Goal: Task Accomplishment & Management: Use online tool/utility

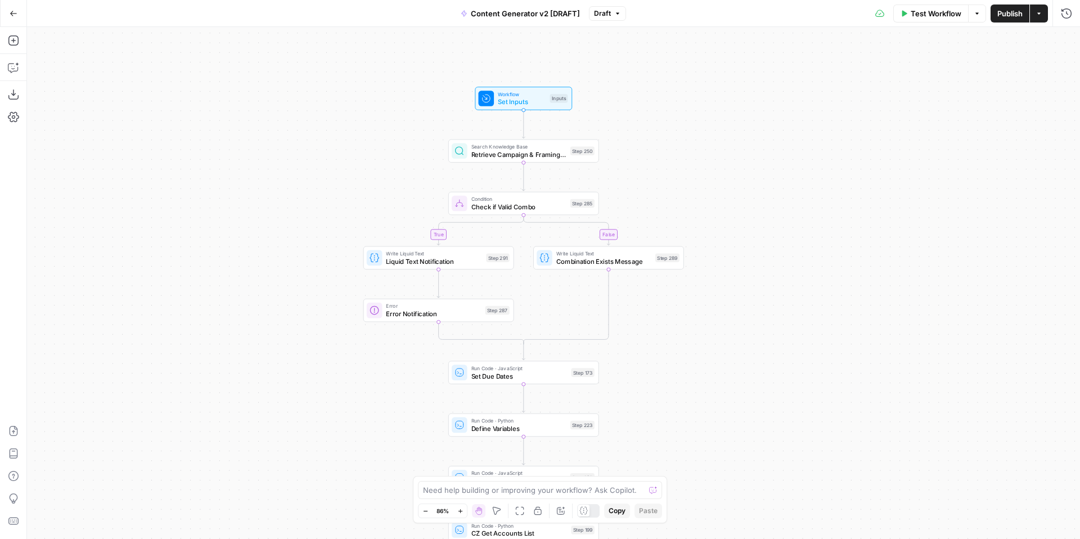
click at [611, 9] on button "Draft" at bounding box center [607, 13] width 37 height 15
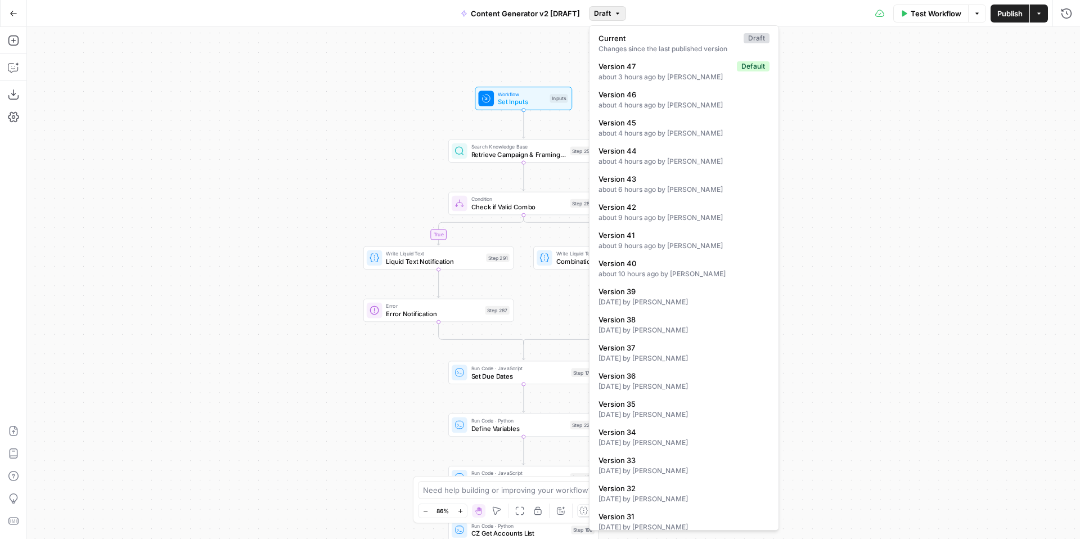
click at [869, 115] on div "true false true false true false true true false true false false Workflow Set …" at bounding box center [553, 283] width 1053 height 512
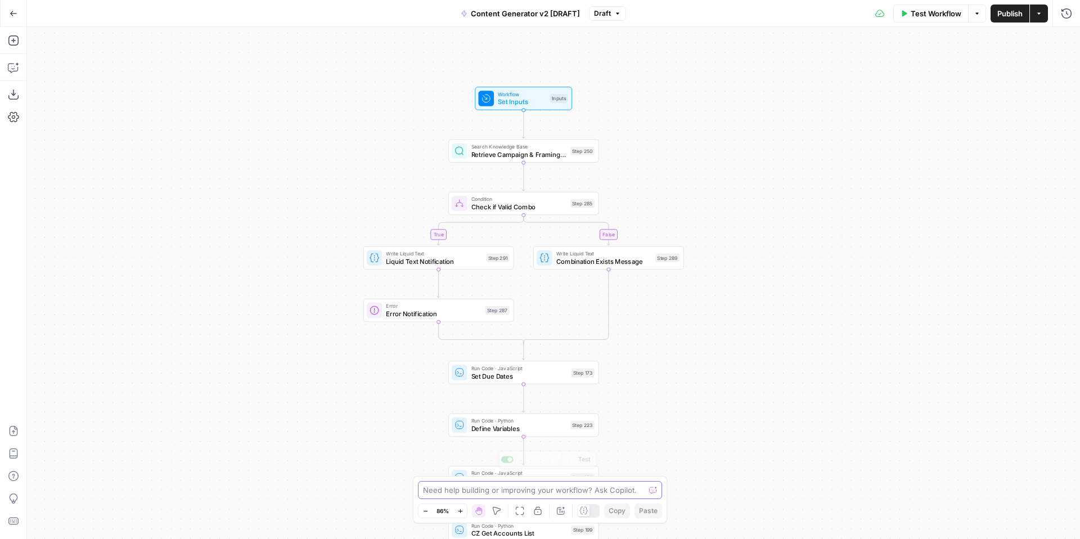
click at [492, 491] on textarea at bounding box center [534, 489] width 222 height 11
paste textarea "# Import necessary libraries import pandas as pd import requests from io import…"
type textarea "please replace the existing code in step 208 with the below # Import necessary …"
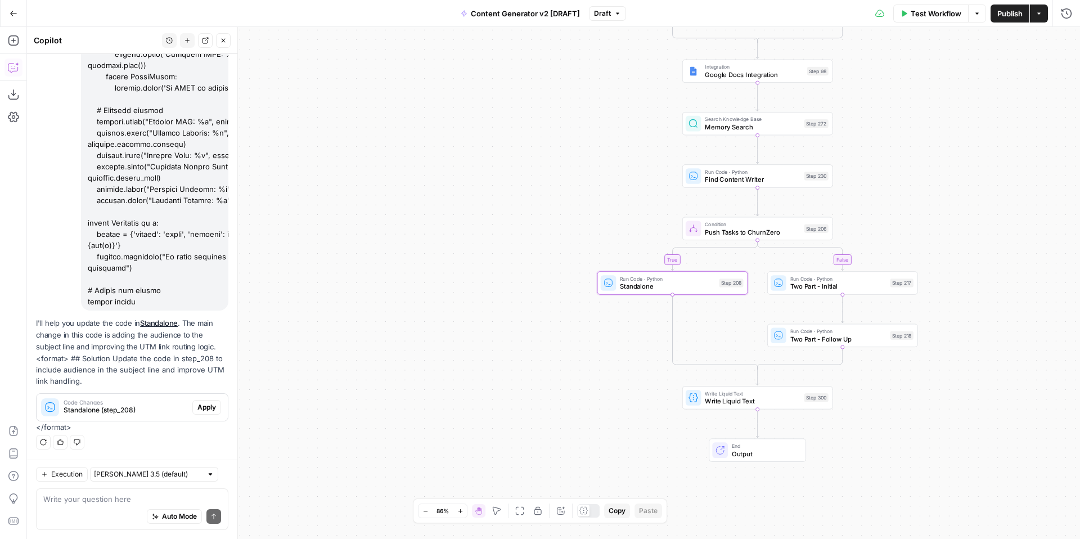
scroll to position [1708, 0]
click at [204, 405] on span "Apply" at bounding box center [206, 407] width 19 height 10
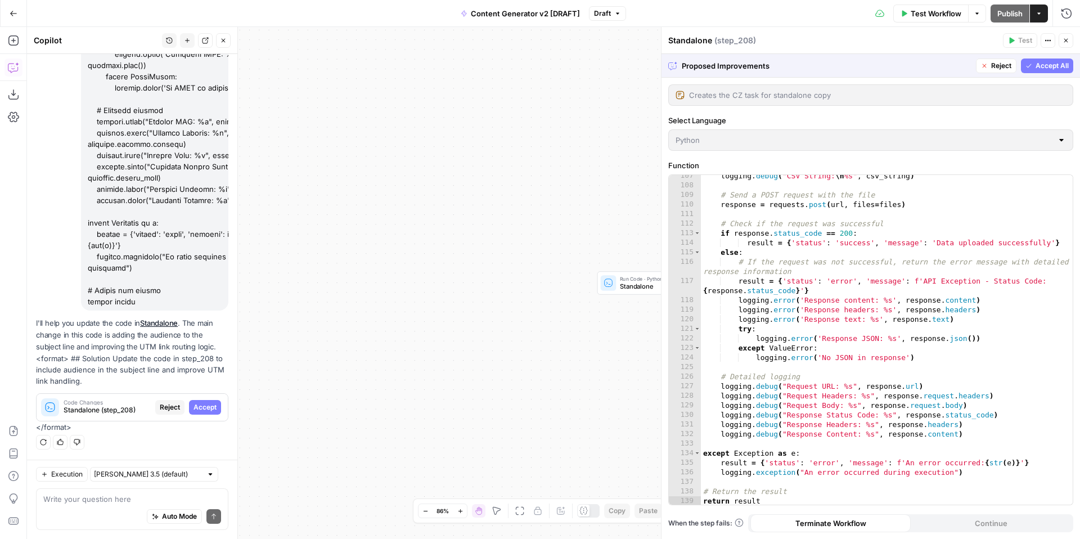
scroll to position [1114, 0]
click at [1045, 66] on span "Accept All" at bounding box center [1052, 66] width 33 height 10
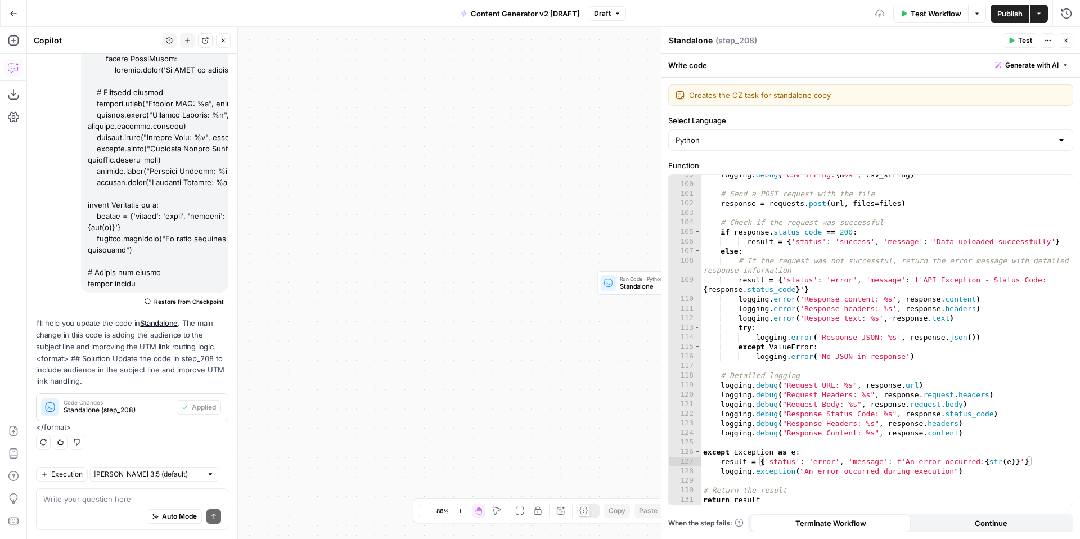
scroll to position [1019, 0]
click at [1012, 41] on icon "button" at bounding box center [1012, 41] width 5 height 6
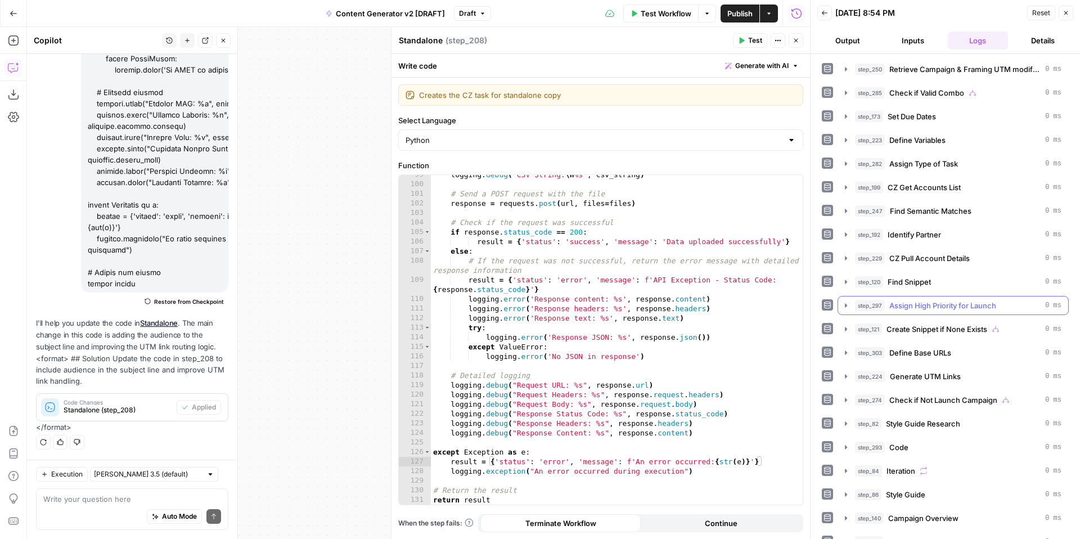
scroll to position [183, 0]
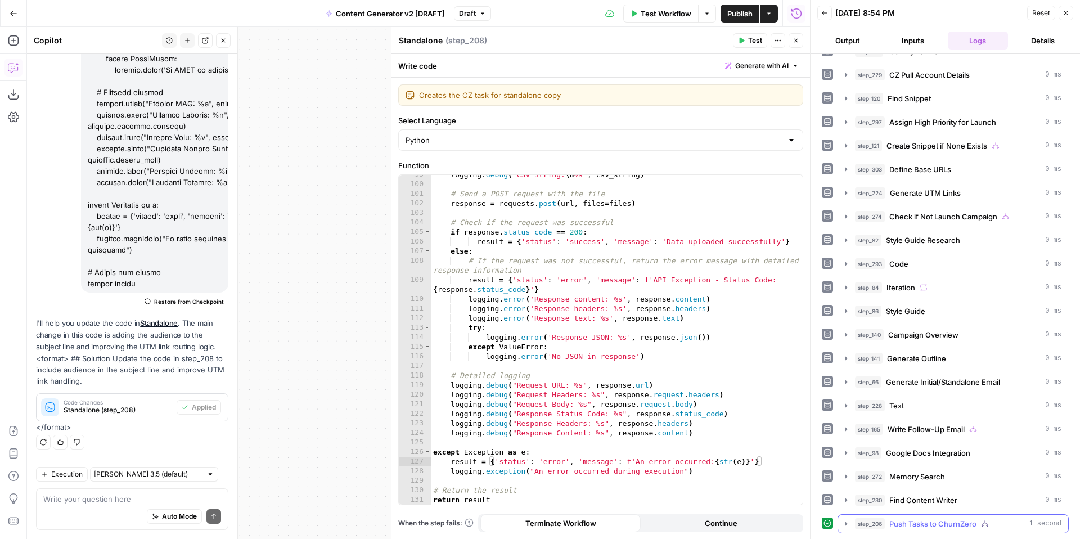
click at [846, 525] on icon "button" at bounding box center [846, 523] width 9 height 9
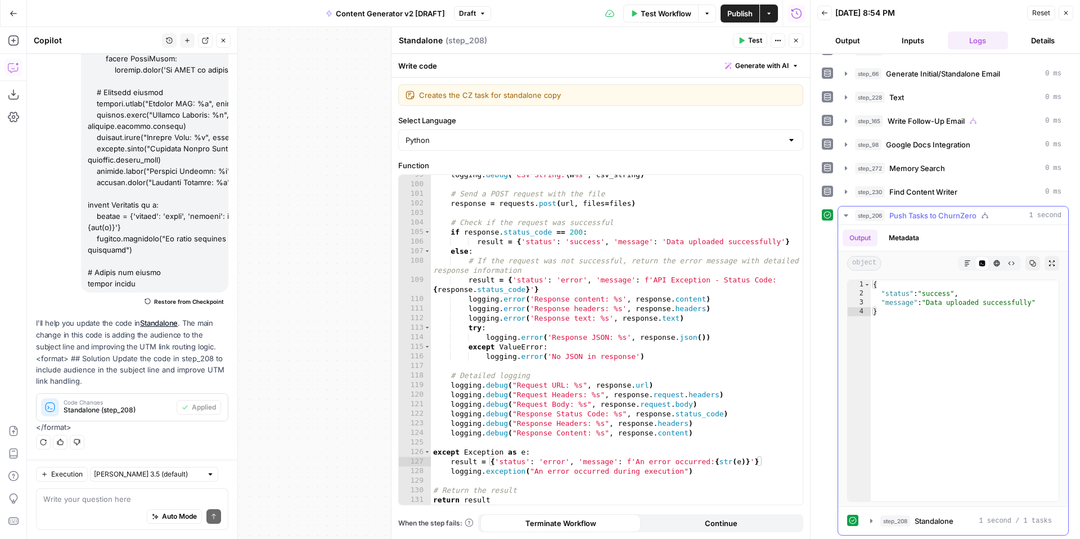
scroll to position [494, 0]
click at [870, 522] on icon "button" at bounding box center [871, 518] width 9 height 9
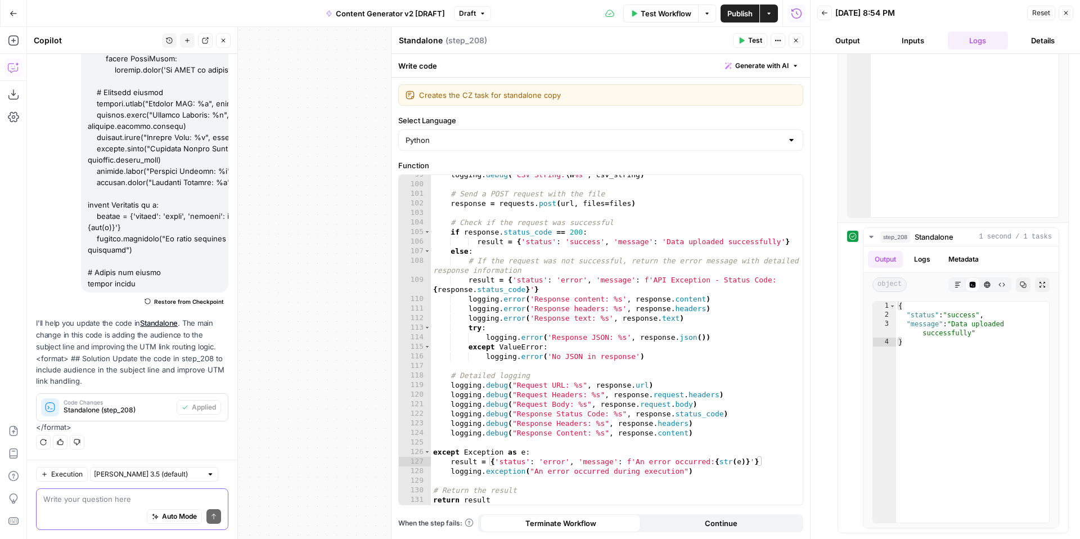
click at [162, 497] on textarea at bounding box center [132, 498] width 178 height 11
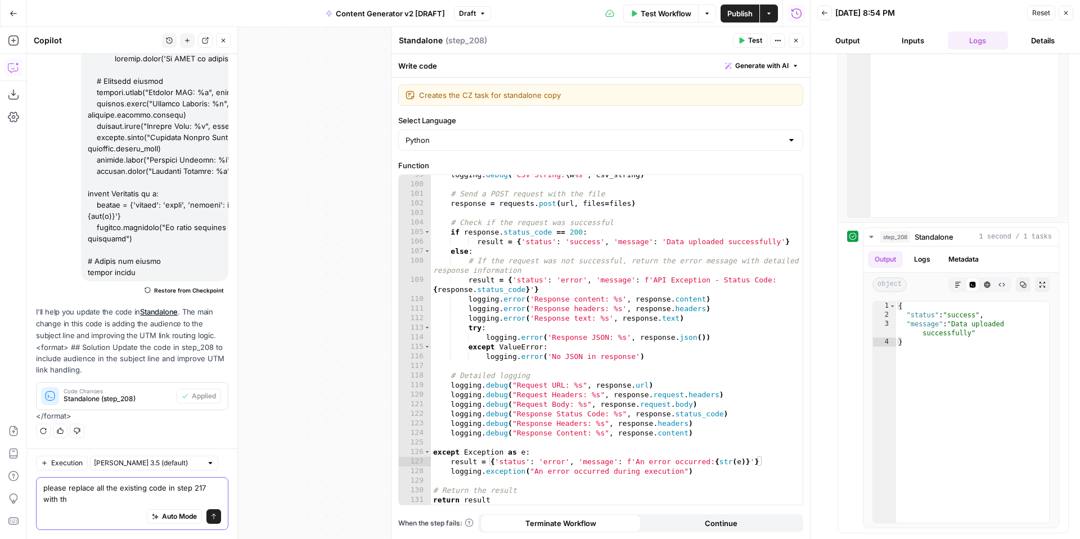
scroll to position [1737, 0]
paste textarea "# Import necessary libraries import pandas as pd import requests from io import…"
type textarea "please replace all the existing code in step 217 with the below # Import necess…"
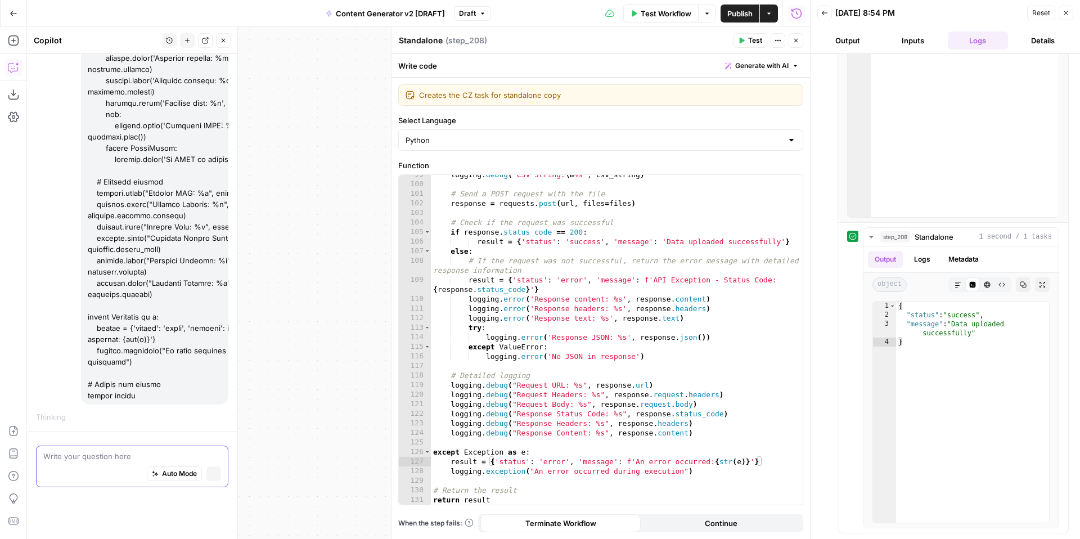
scroll to position [3597, 0]
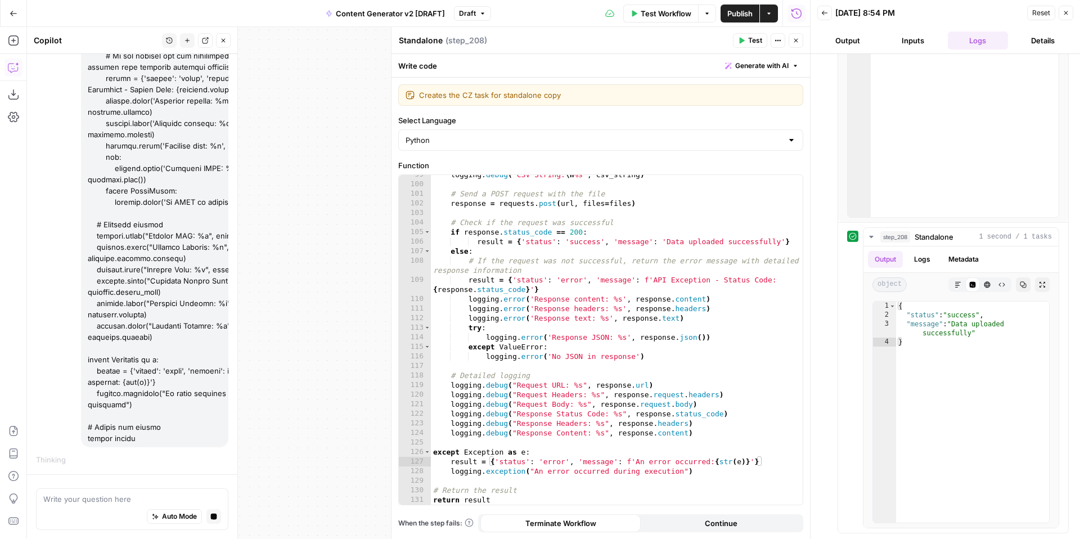
click at [1069, 13] on span "Close" at bounding box center [1069, 13] width 1 height 1
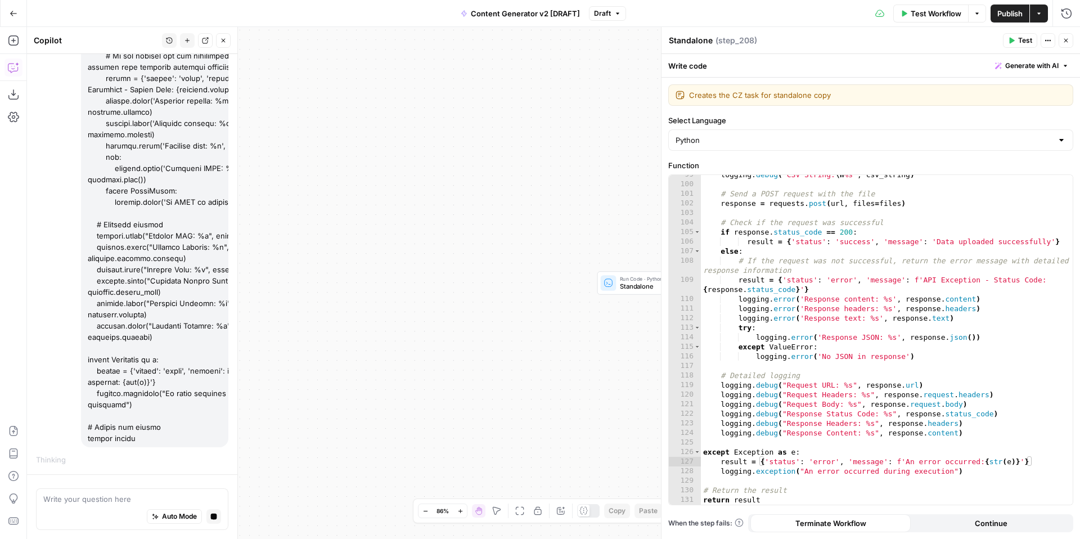
click at [1067, 41] on icon "button" at bounding box center [1066, 40] width 7 height 7
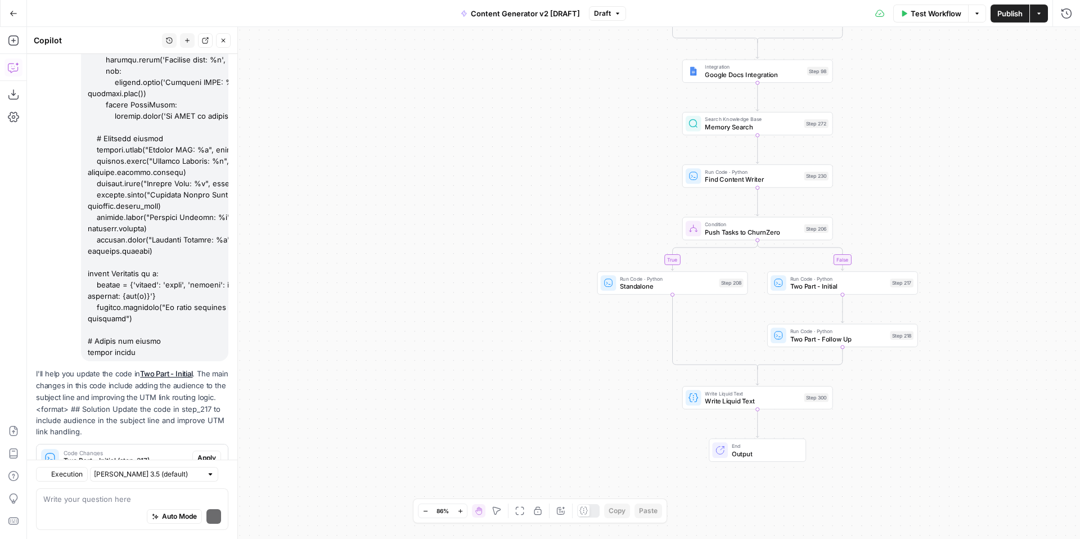
scroll to position [3752, 0]
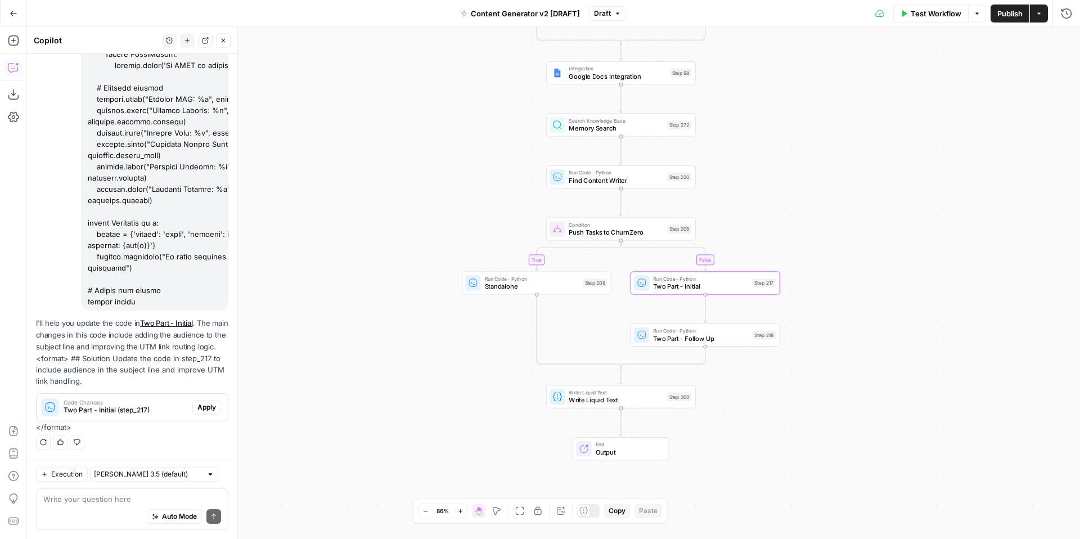
click at [207, 404] on span "Apply" at bounding box center [206, 407] width 19 height 10
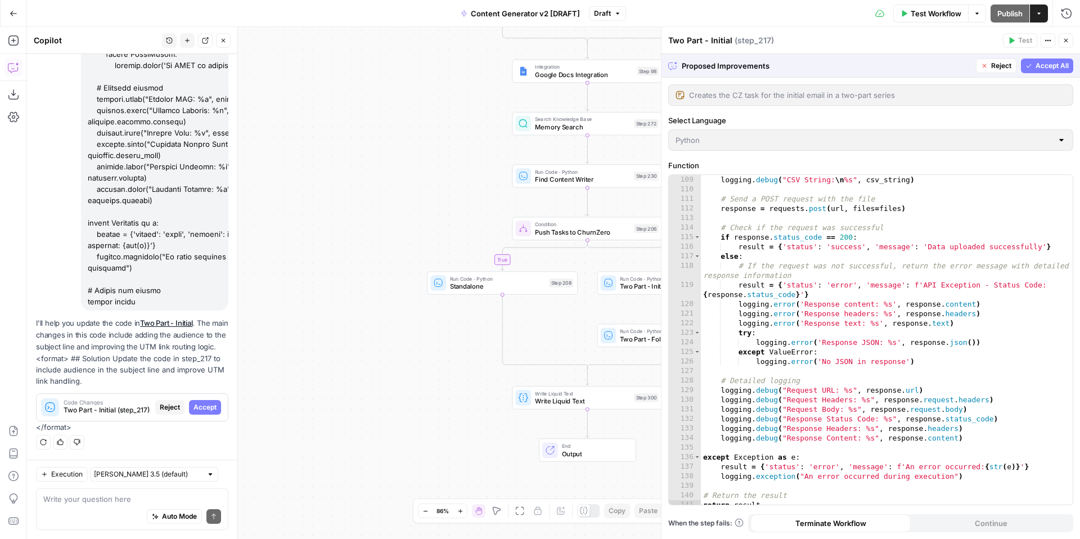
scroll to position [1134, 0]
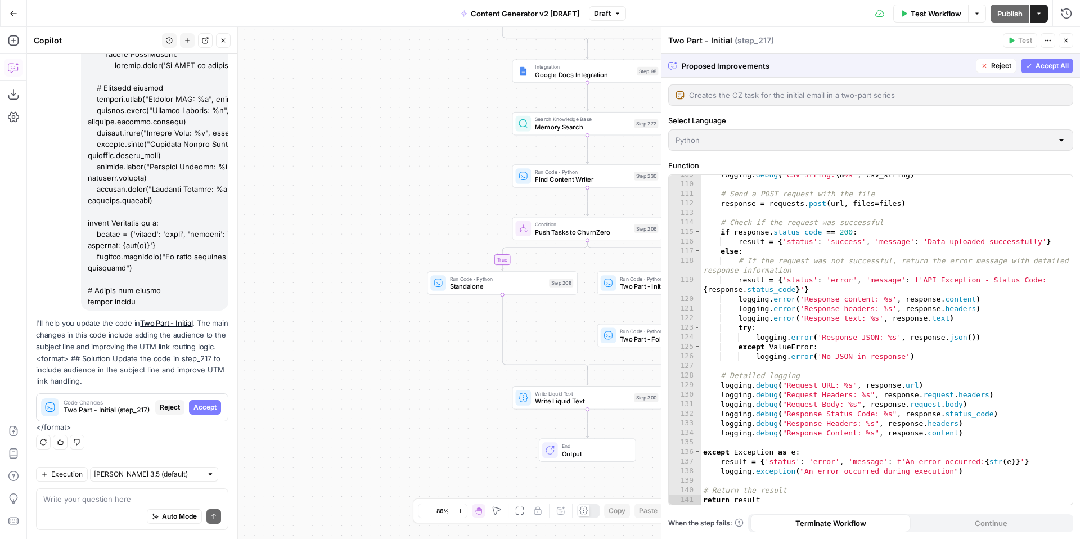
click at [1044, 65] on span "Accept All" at bounding box center [1052, 66] width 33 height 10
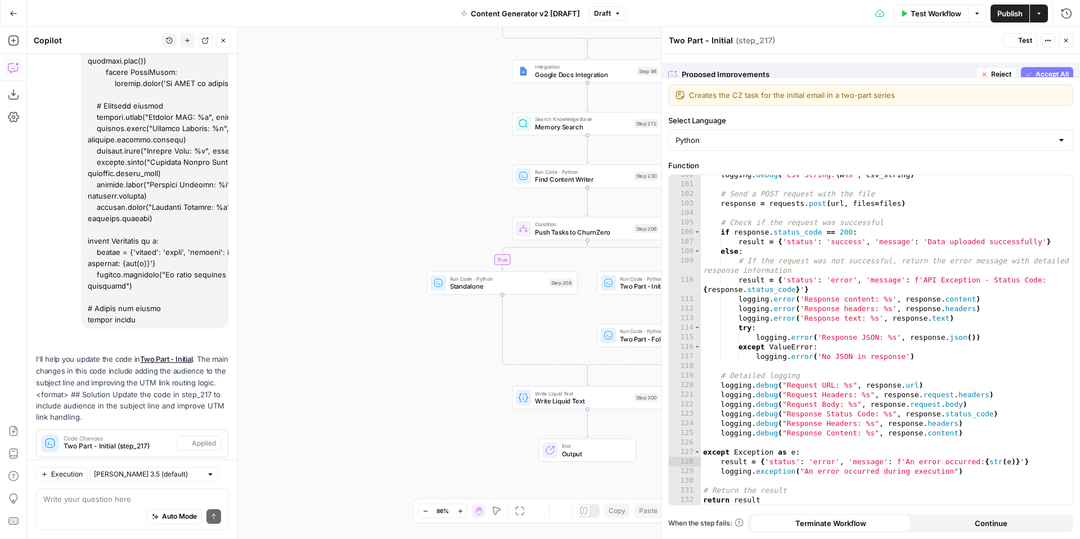
scroll to position [1028, 0]
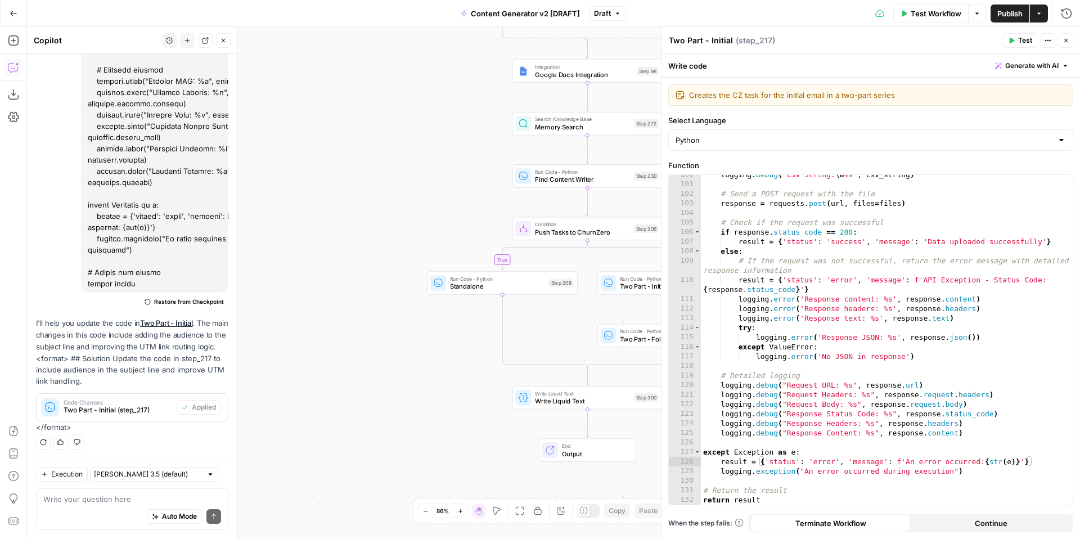
click at [1022, 39] on span "Test" at bounding box center [1025, 40] width 14 height 10
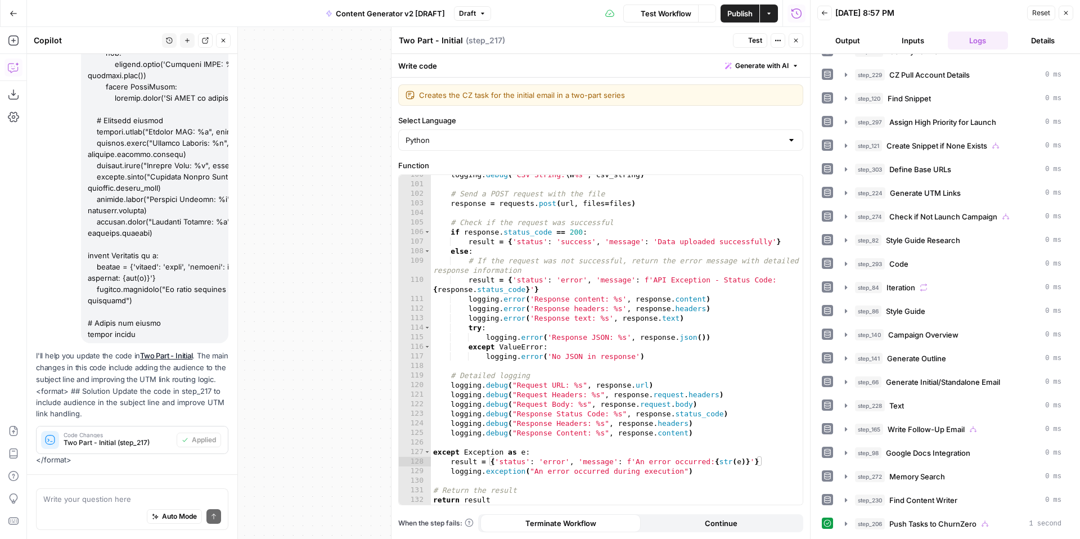
scroll to position [3770, 0]
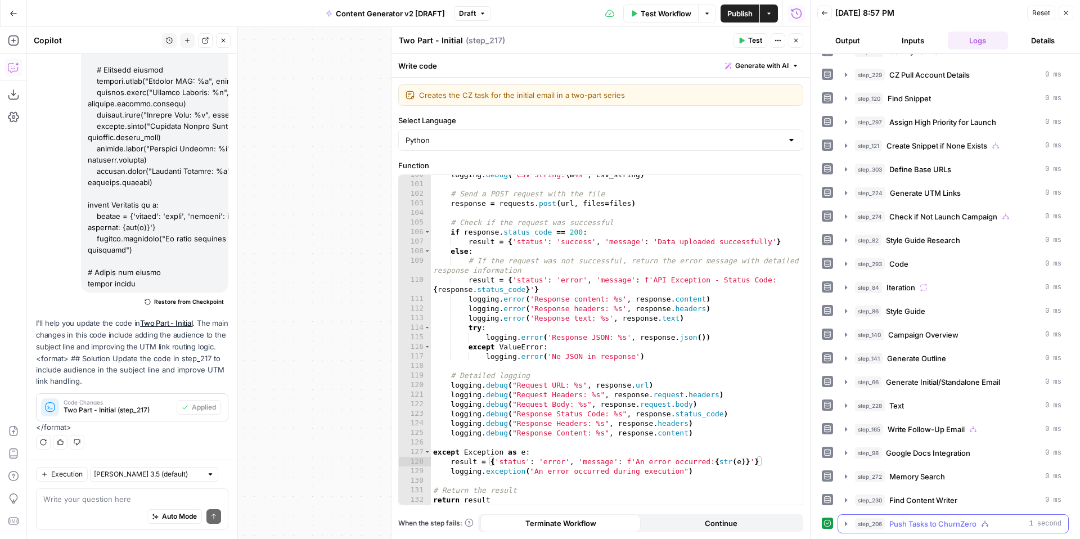
click at [847, 524] on icon "button" at bounding box center [846, 523] width 9 height 9
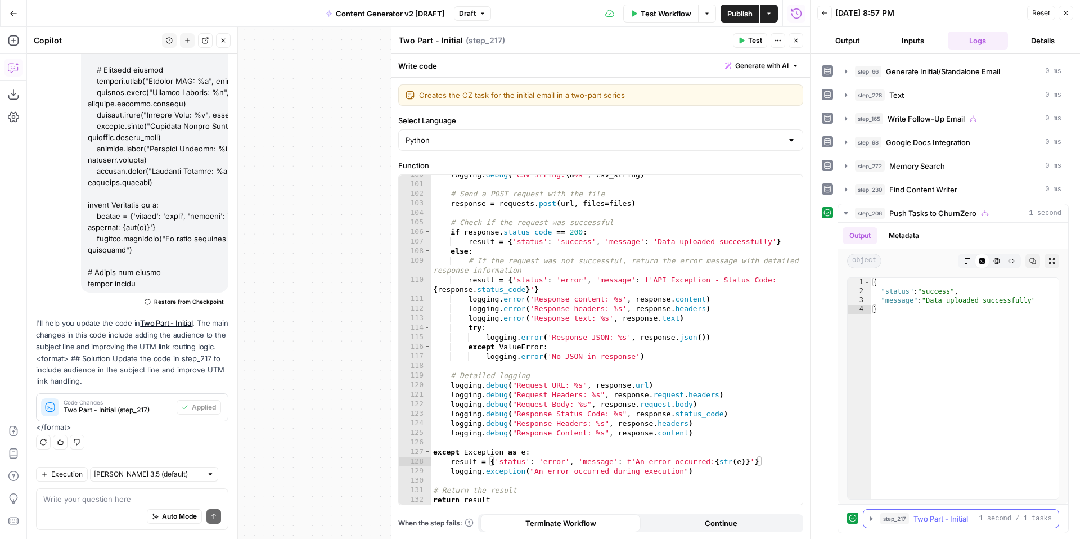
click at [870, 519] on icon "button" at bounding box center [871, 518] width 2 height 4
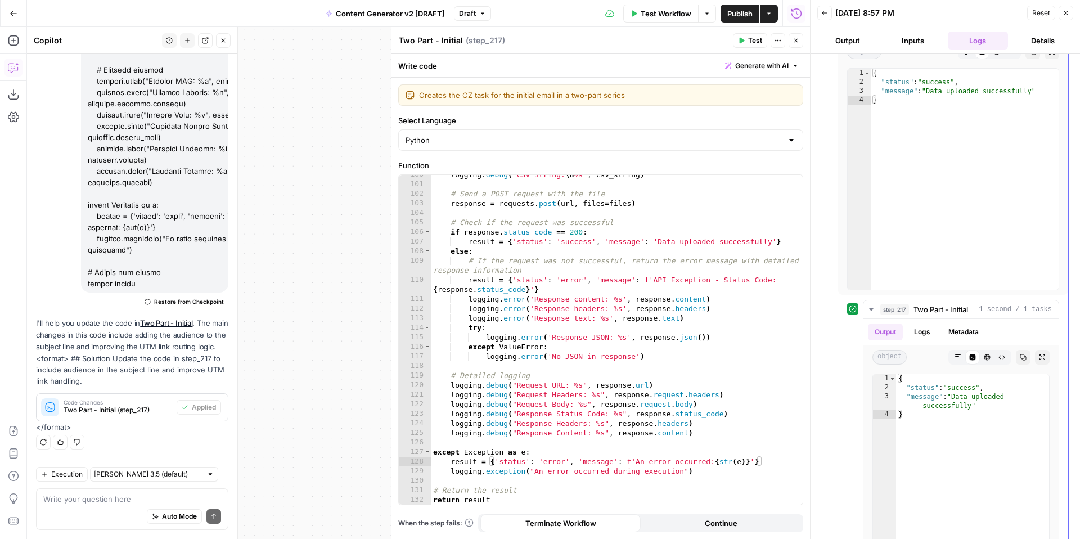
scroll to position [776, 0]
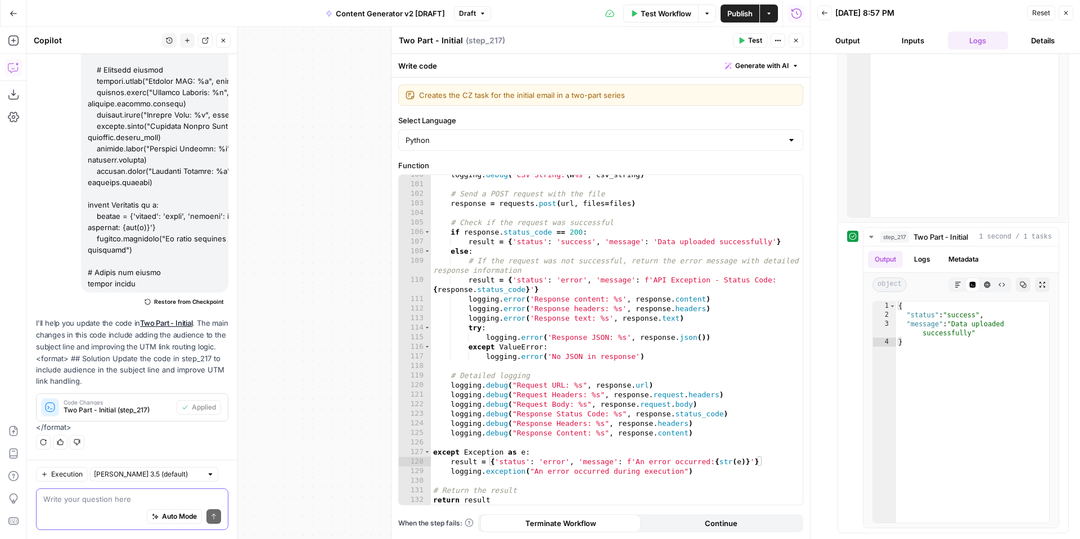
click at [145, 499] on textarea at bounding box center [132, 498] width 178 height 11
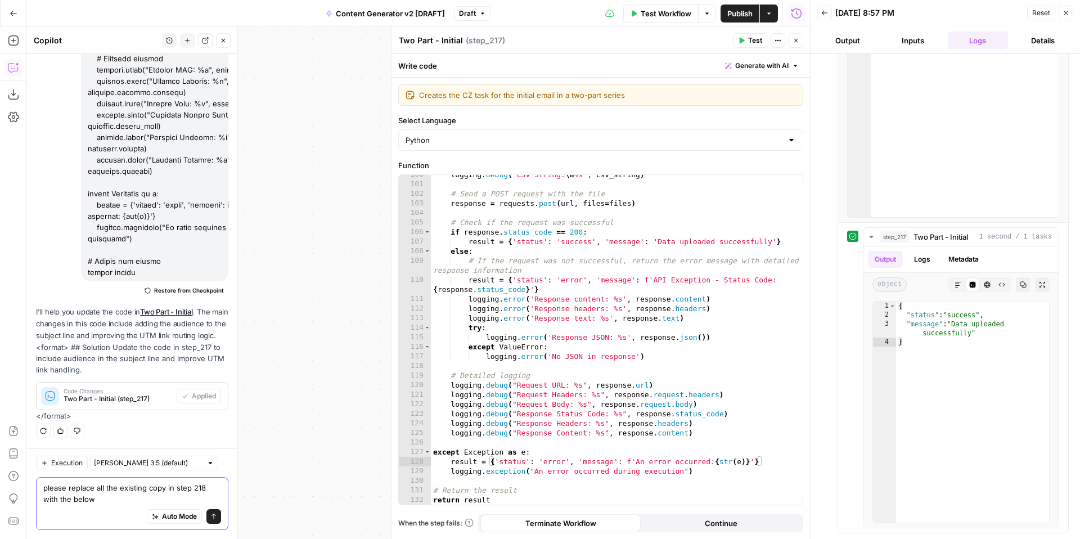
paste textarea "# Import necessary libraries import pandas as pd import requests from io import…"
type textarea "please replace all the existing copy in step 218 with the below # Import necess…"
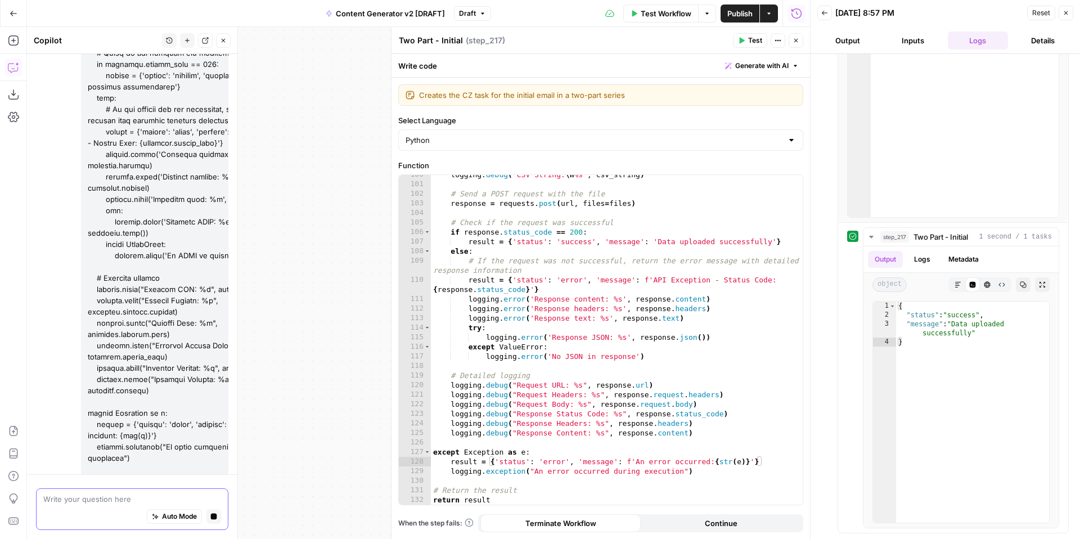
scroll to position [5645, 0]
click at [1068, 8] on button "Close" at bounding box center [1066, 13] width 15 height 15
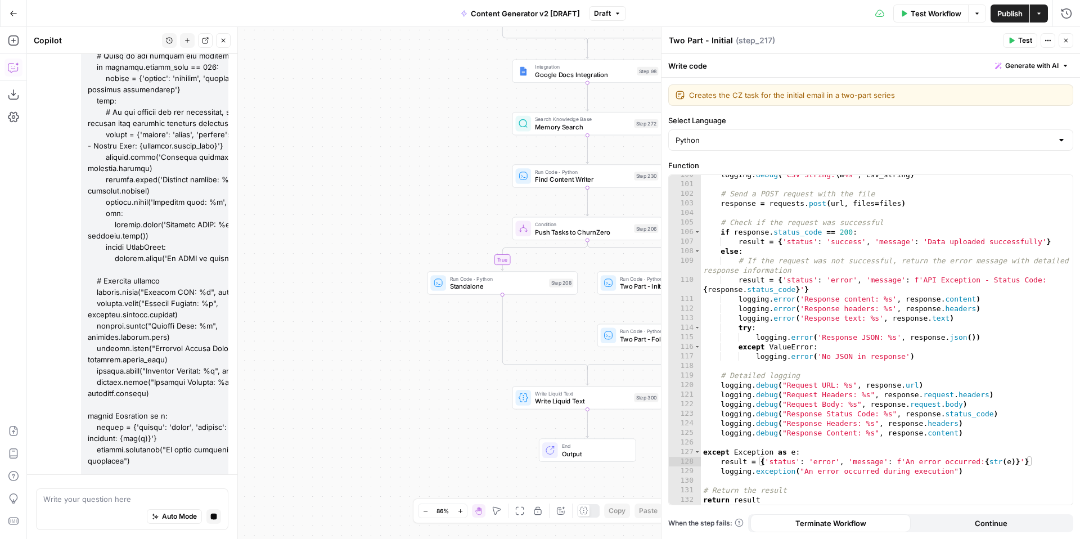
click at [1067, 35] on button "Close" at bounding box center [1066, 40] width 15 height 15
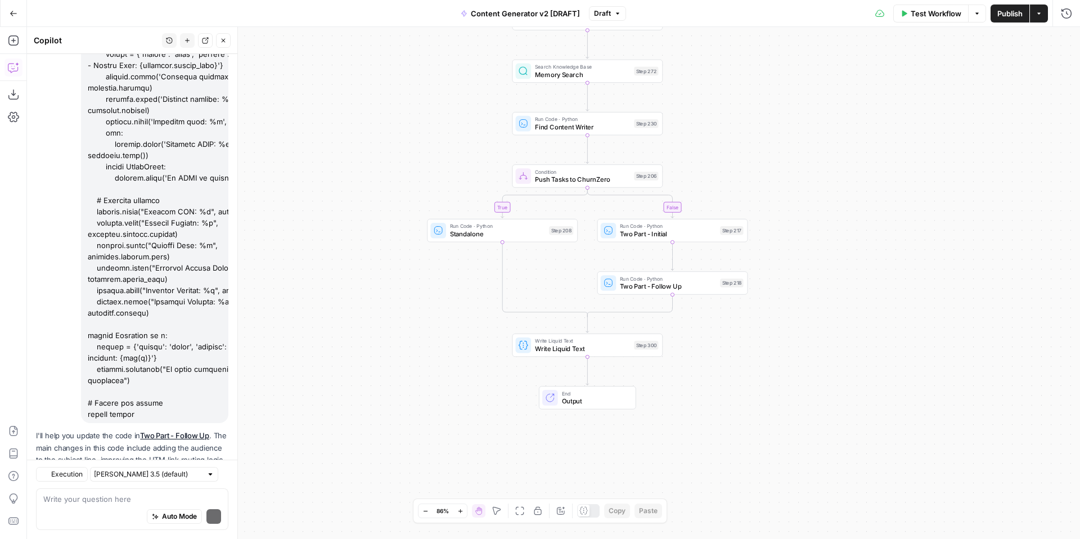
scroll to position [5830, 0]
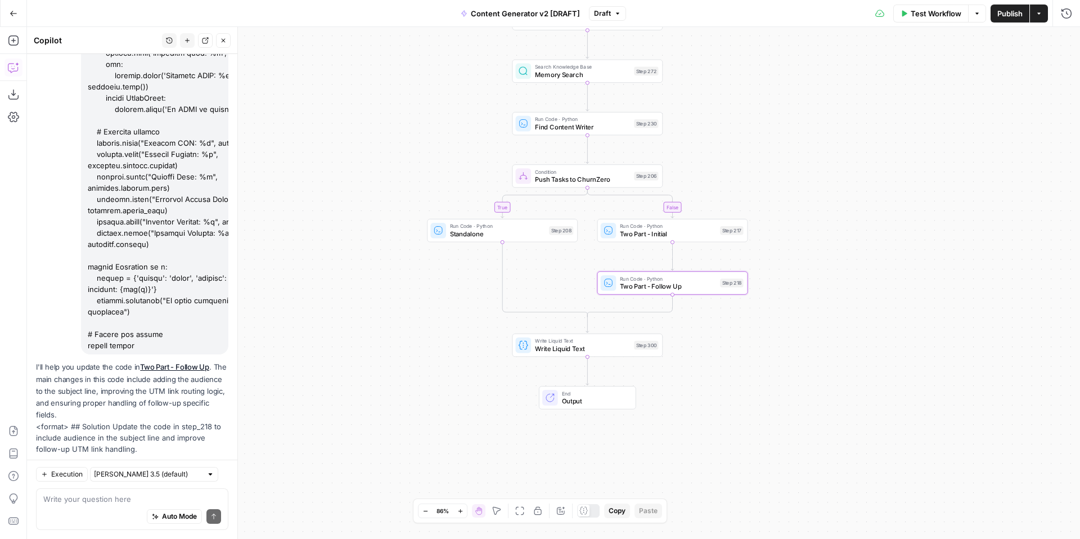
click at [210, 470] on span "Apply" at bounding box center [206, 475] width 19 height 10
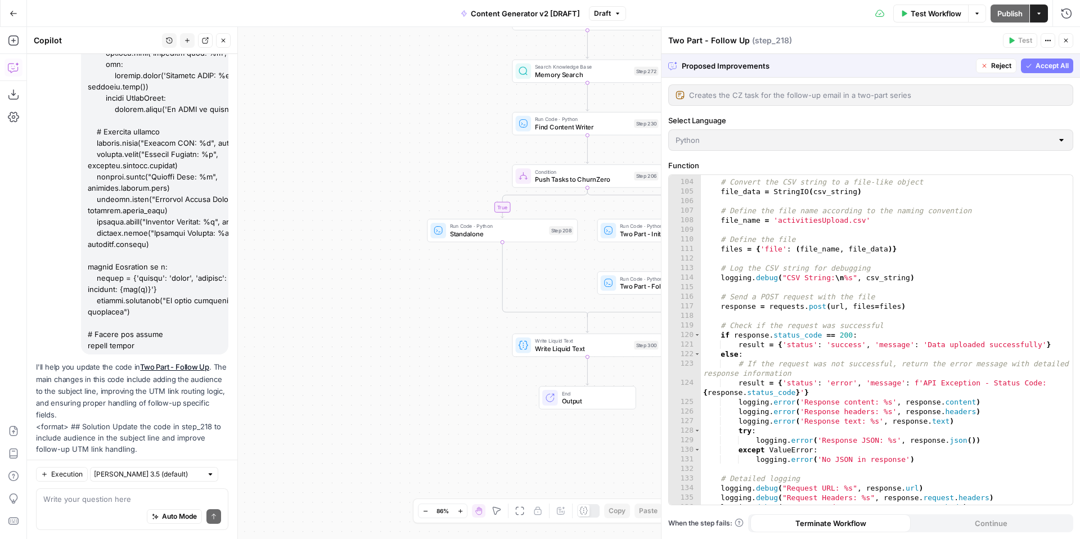
scroll to position [1191, 0]
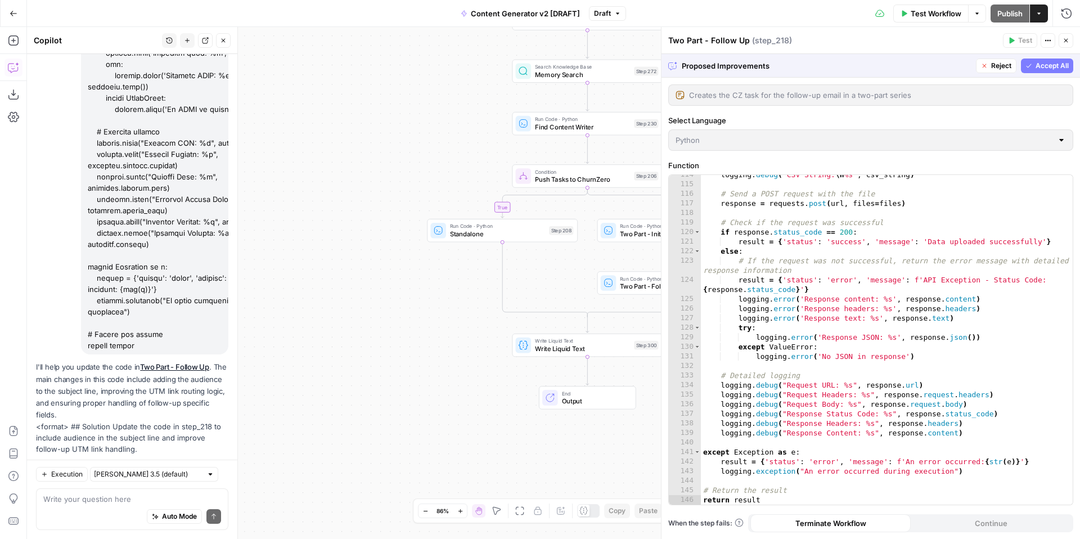
click at [1040, 62] on span "Accept All" at bounding box center [1052, 66] width 33 height 10
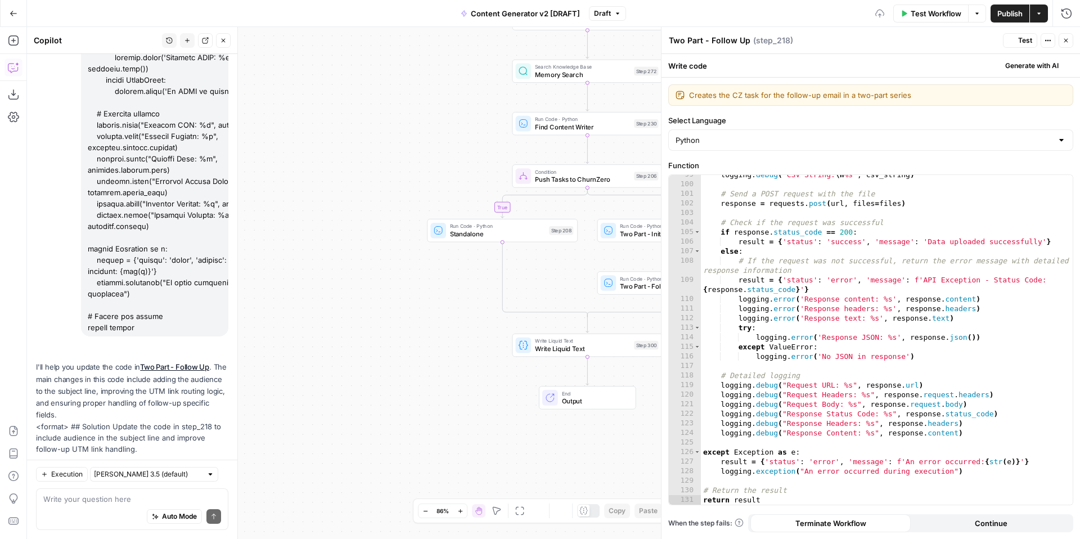
scroll to position [1028, 0]
click at [1017, 43] on button "Test" at bounding box center [1020, 40] width 34 height 15
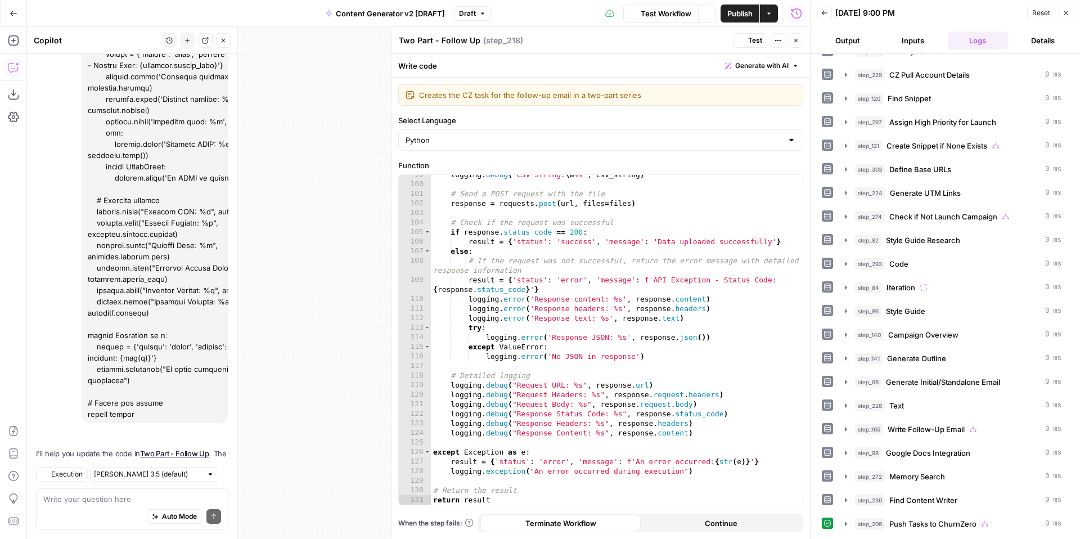
scroll to position [5848, 0]
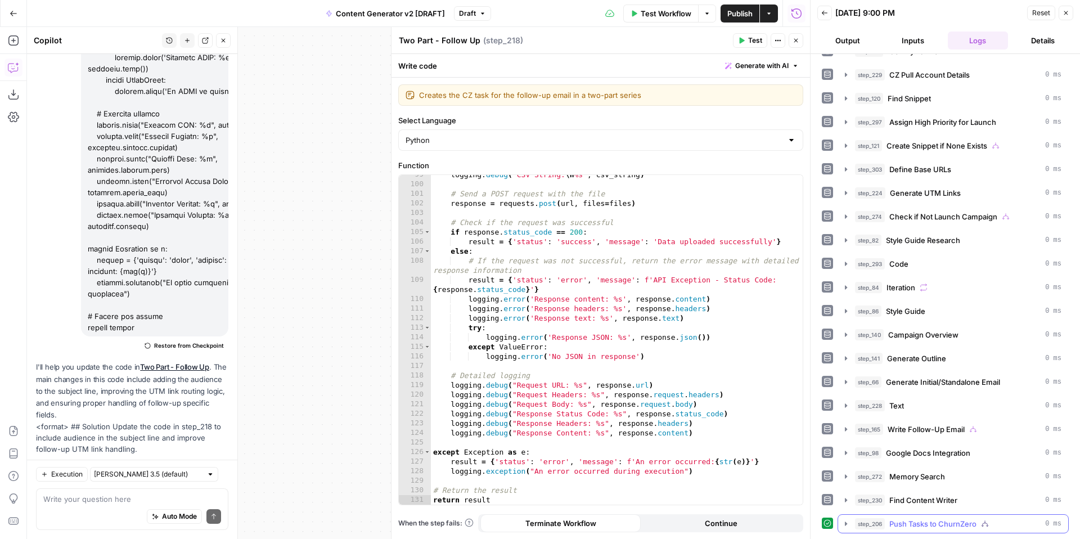
click at [846, 525] on icon "button" at bounding box center [846, 523] width 2 height 4
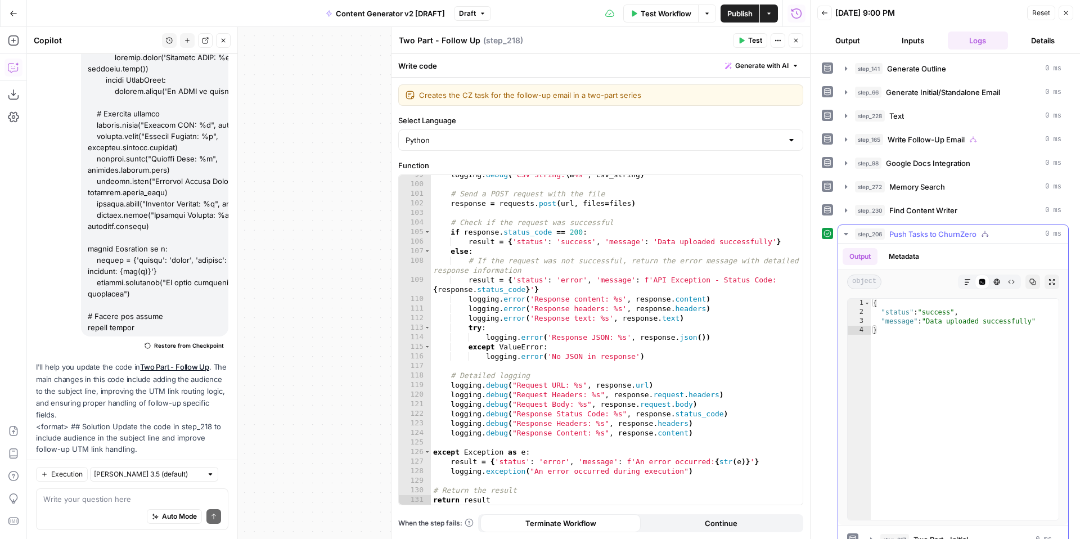
scroll to position [518, 0]
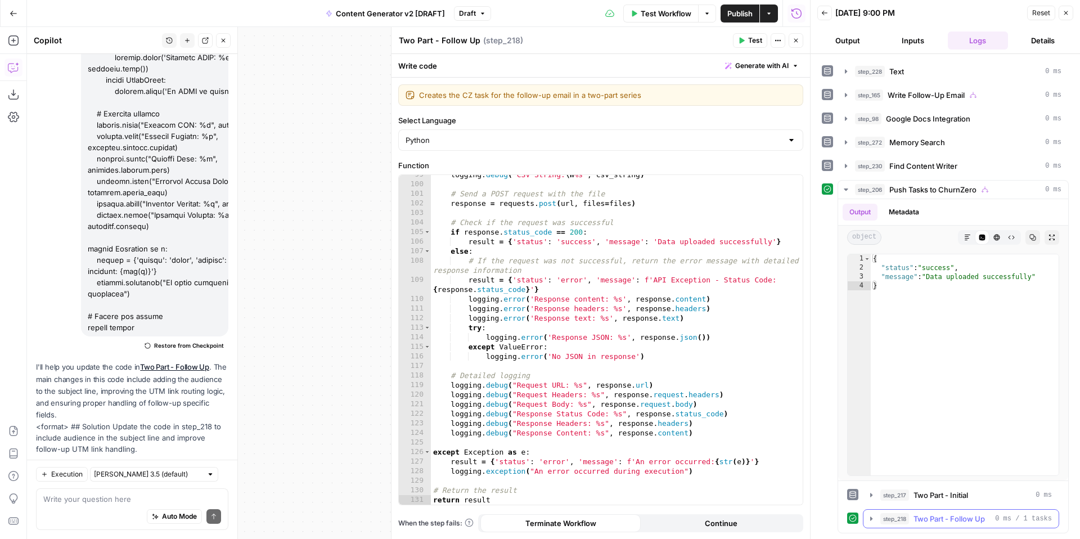
click at [870, 521] on icon "button" at bounding box center [871, 518] width 9 height 9
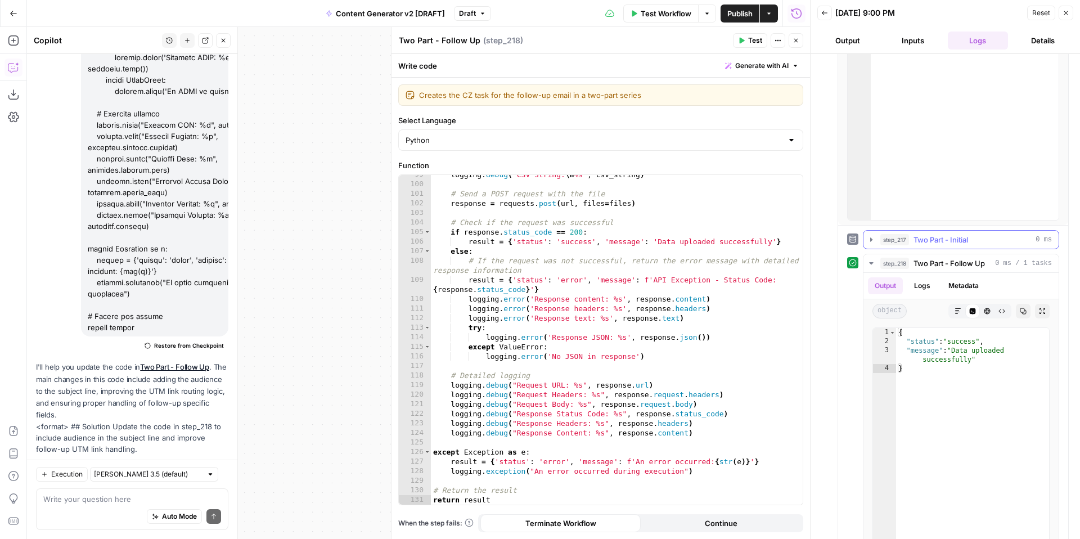
scroll to position [799, 0]
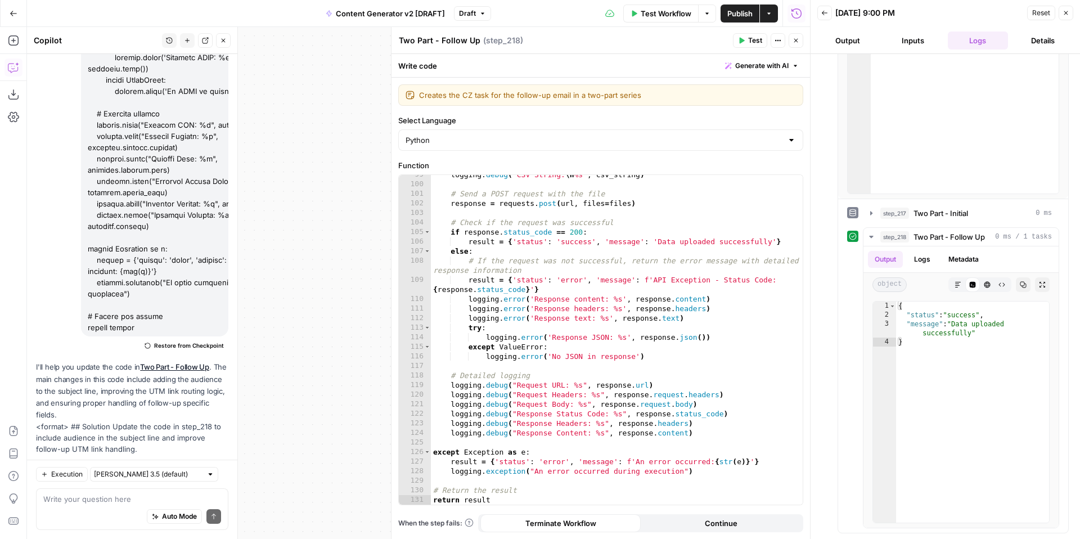
click at [1067, 16] on icon "button" at bounding box center [1066, 13] width 7 height 7
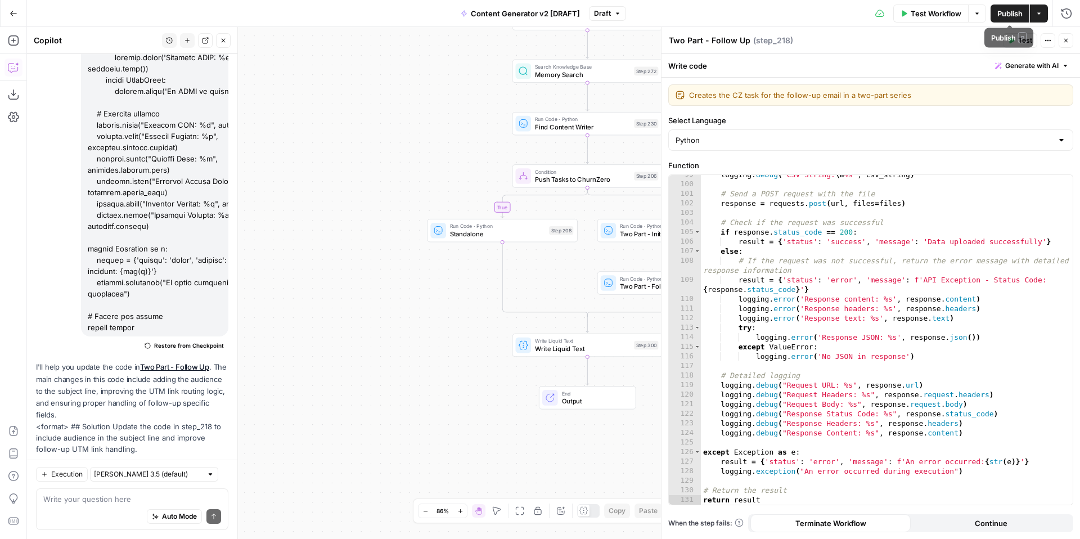
click at [1015, 8] on span "Publish" at bounding box center [1009, 13] width 25 height 11
click at [1067, 41] on icon "button" at bounding box center [1066, 40] width 7 height 7
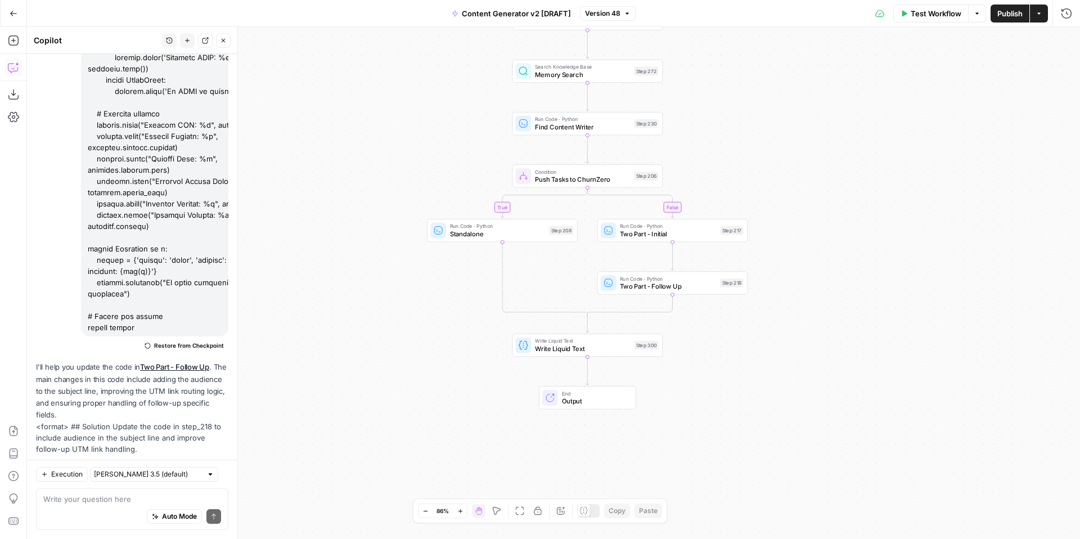
click at [925, 17] on span "Test Workflow" at bounding box center [936, 13] width 51 height 11
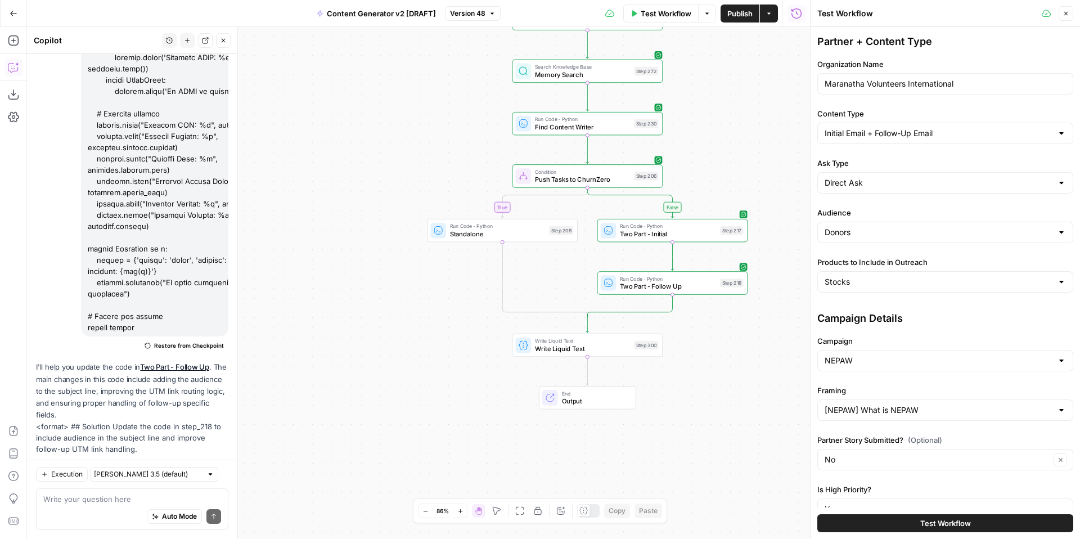
scroll to position [66, 0]
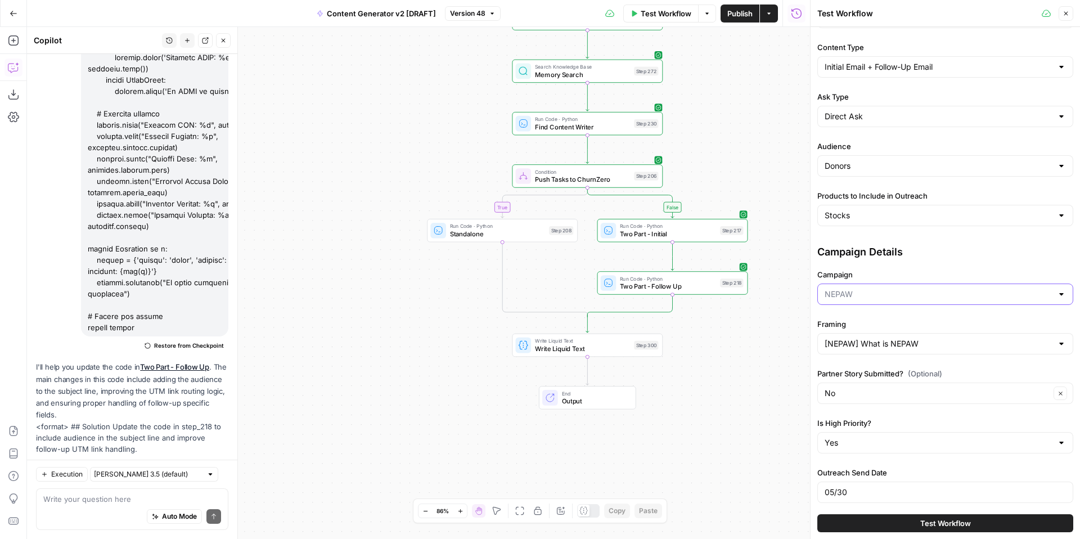
click at [927, 296] on input "Campaign" at bounding box center [939, 294] width 228 height 11
click at [905, 384] on span "EOY - SGS" at bounding box center [943, 385] width 232 height 11
type input "EOY - SGS"
click at [908, 348] on input "[NEPAW] What is NEPAW" at bounding box center [939, 343] width 228 height 11
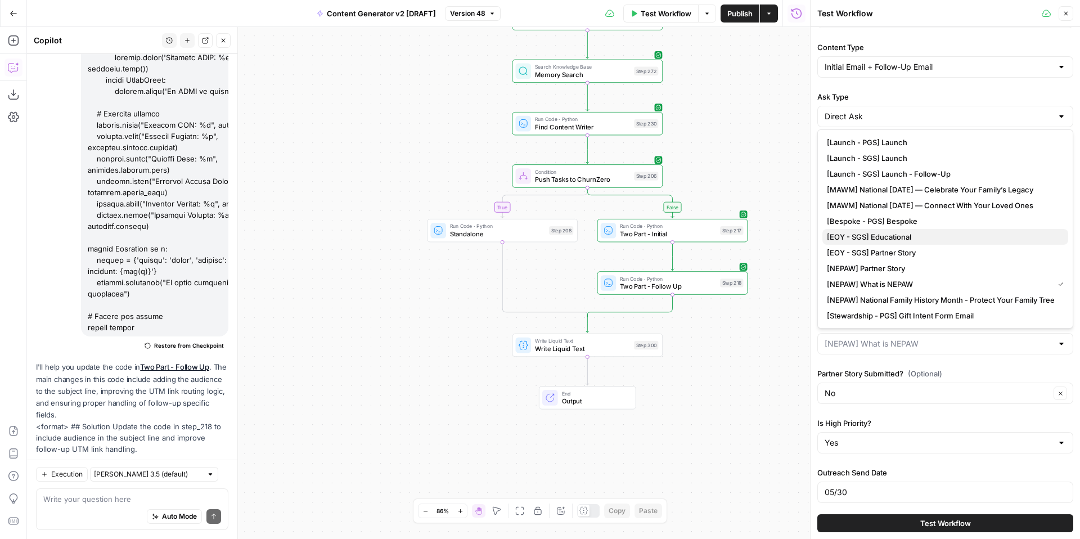
click at [936, 240] on span "[EOY - SGS] Educational" at bounding box center [943, 236] width 232 height 11
type input "[EOY - SGS] Educational"
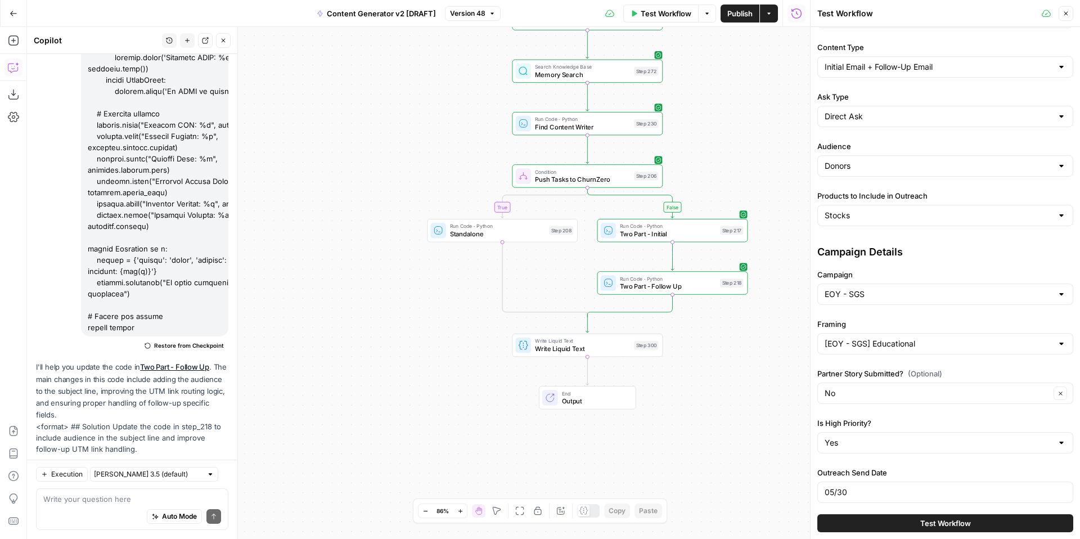
scroll to position [81, 0]
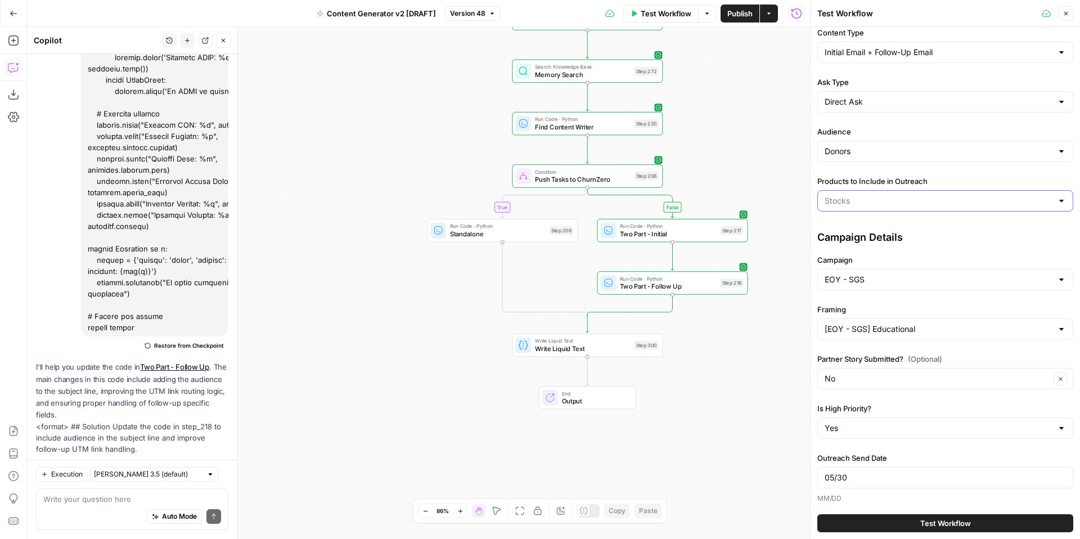
click at [914, 200] on input "Products to Include in Outreach" at bounding box center [939, 200] width 228 height 11
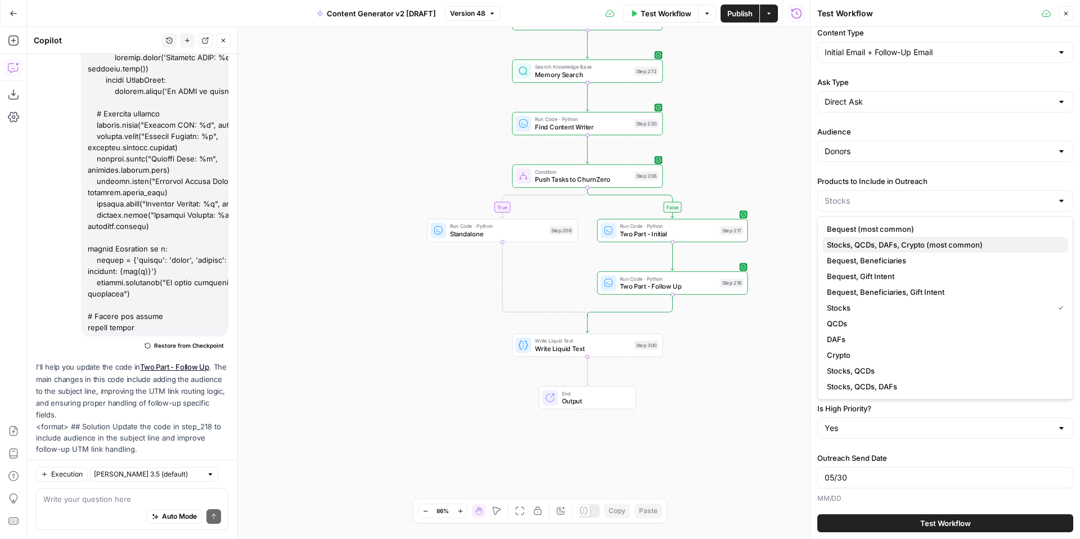
click at [915, 245] on span "Stocks, QCDs, DAFs, Crypto (most common)" at bounding box center [943, 244] width 232 height 11
type input "Stocks, QCDs, DAFs, Crypto (most common)"
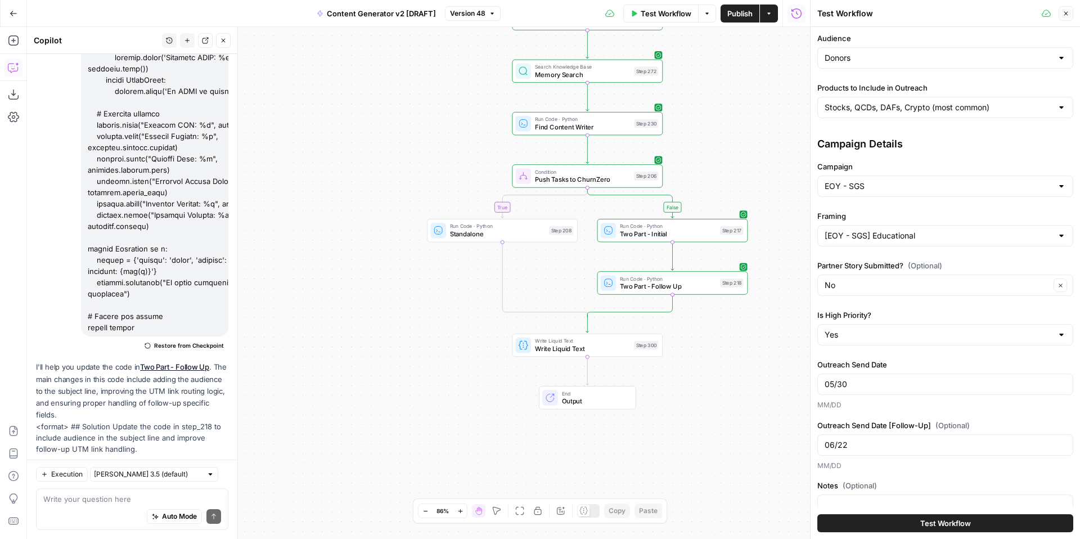
scroll to position [217, 0]
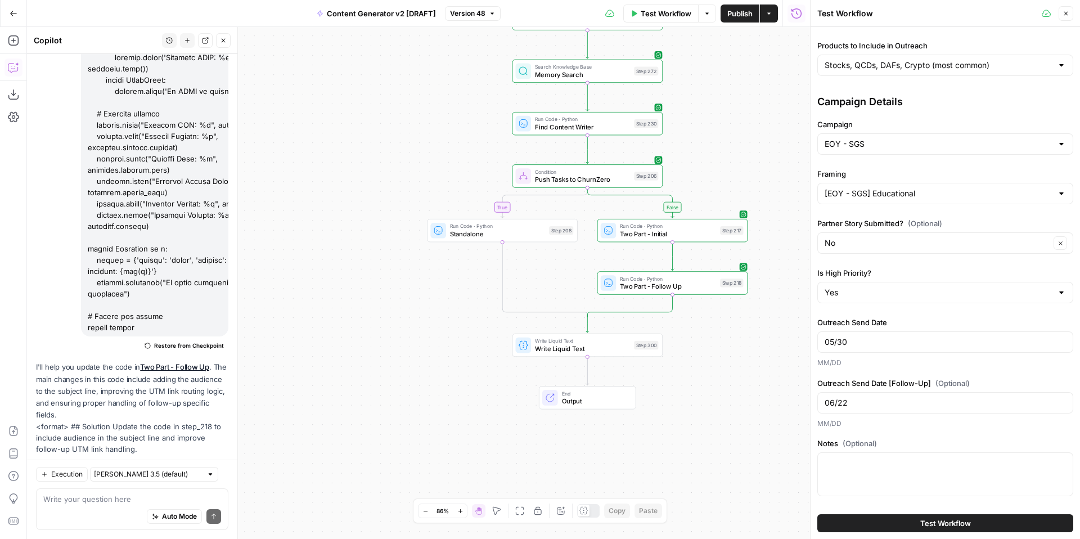
click at [880, 525] on button "Test Workflow" at bounding box center [945, 523] width 256 height 18
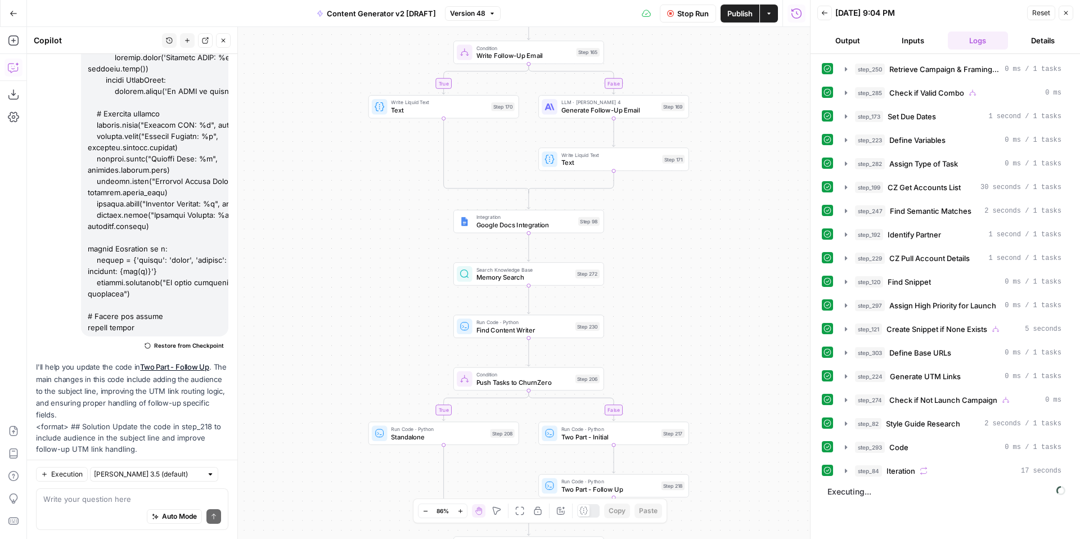
drag, startPoint x: 761, startPoint y: 190, endPoint x: 715, endPoint y: 333, distance: 150.0
click at [715, 333] on div "true false true false true false true true false true false false Workflow Set …" at bounding box center [418, 283] width 783 height 512
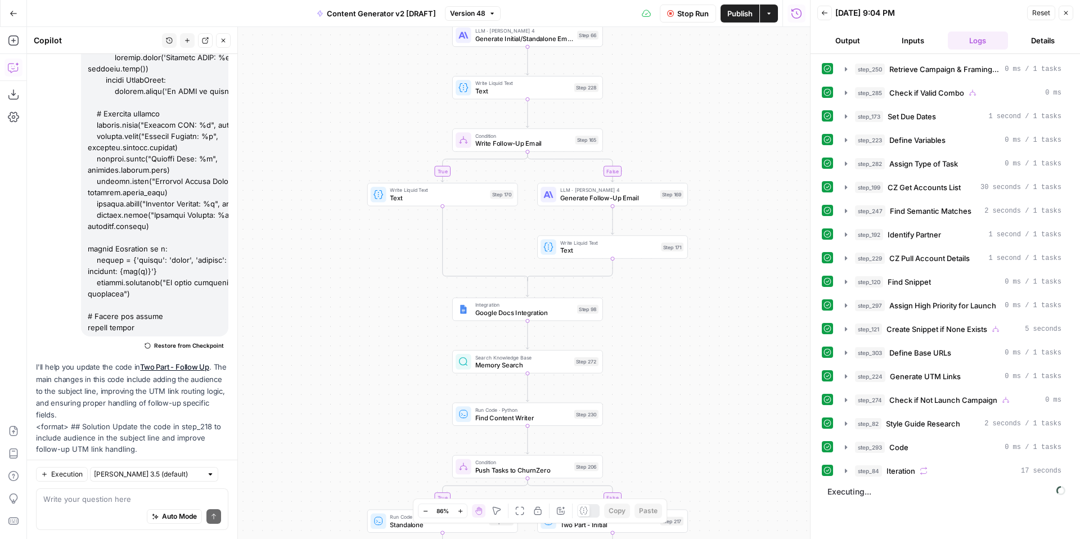
drag, startPoint x: 714, startPoint y: 265, endPoint x: 712, endPoint y: 384, distance: 119.3
click at [712, 384] on div "true false true false true false true true false true false false Workflow Set …" at bounding box center [418, 283] width 783 height 512
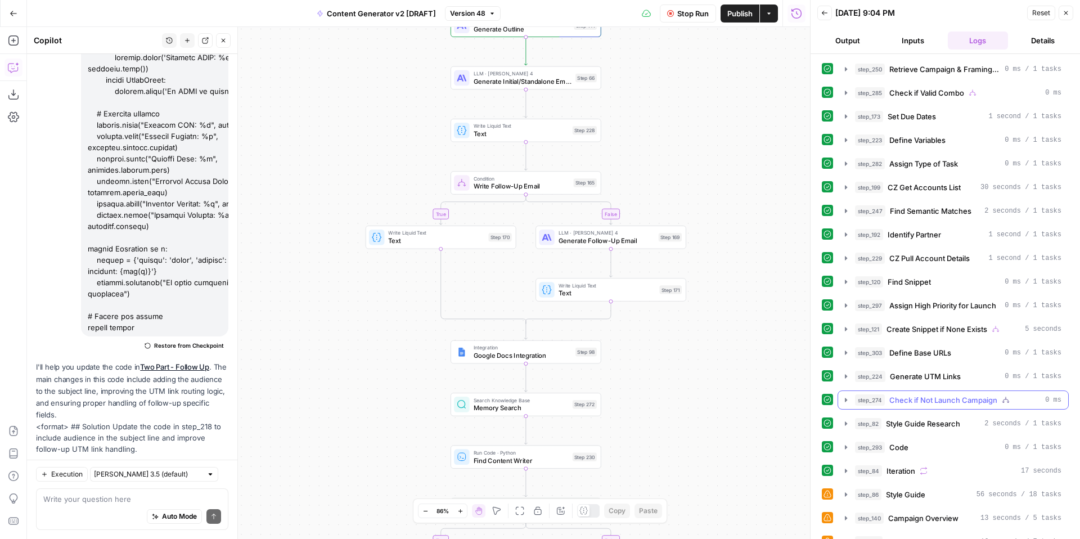
scroll to position [38, 0]
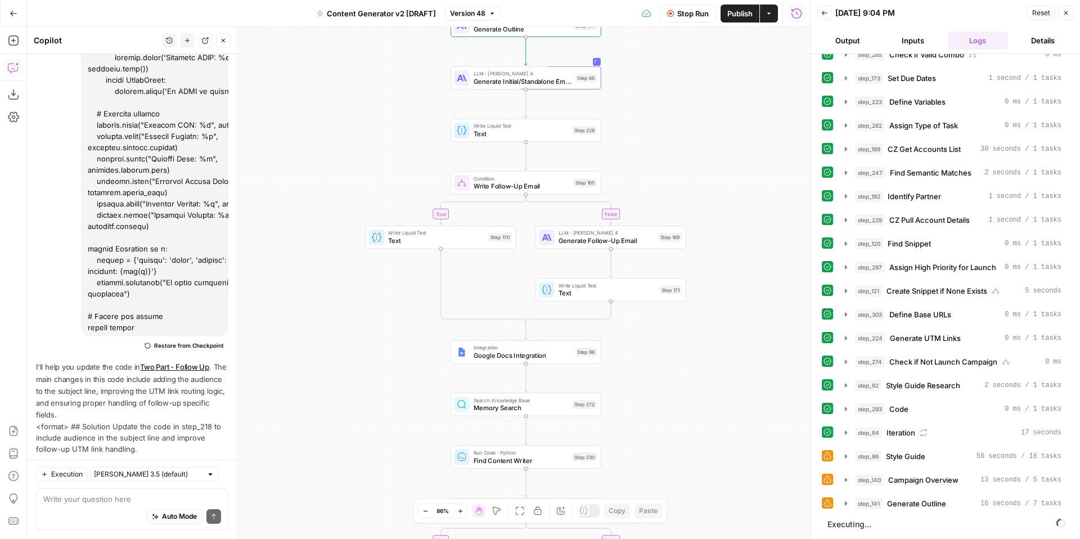
click at [825, 17] on button "Back" at bounding box center [824, 13] width 15 height 15
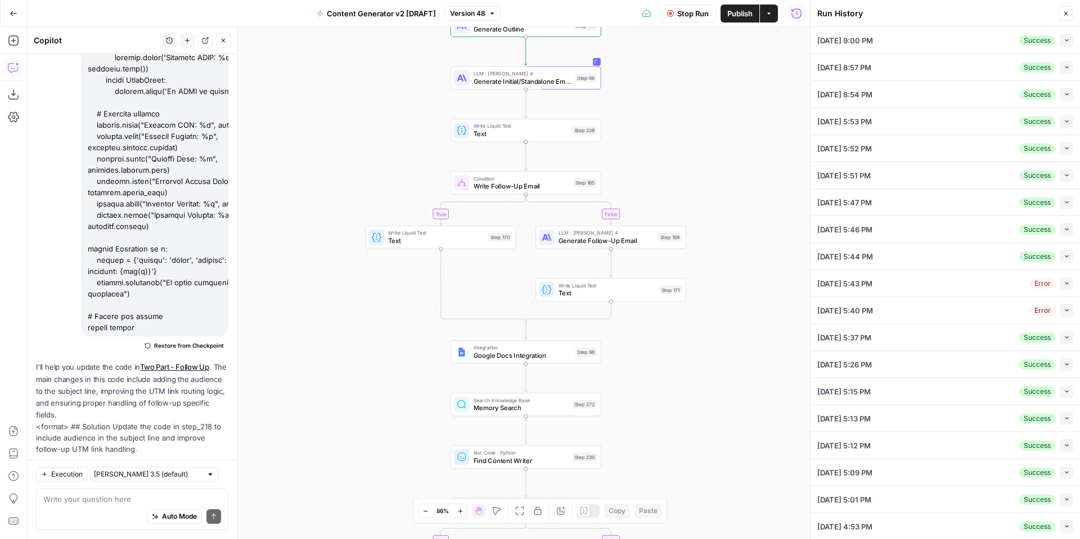
click at [1067, 15] on icon "button" at bounding box center [1066, 14] width 4 height 4
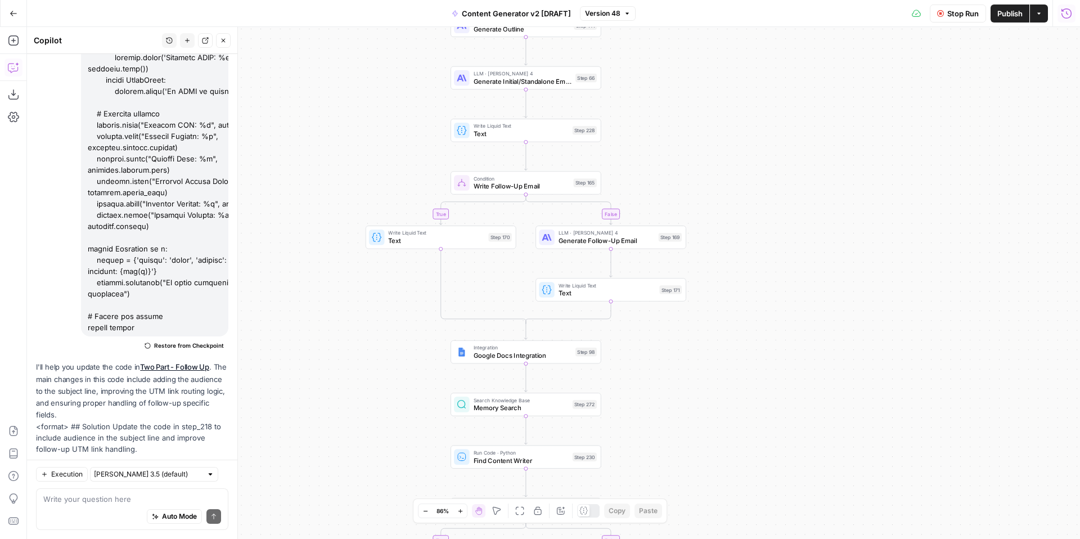
click at [1072, 18] on button "Run History" at bounding box center [1067, 14] width 18 height 18
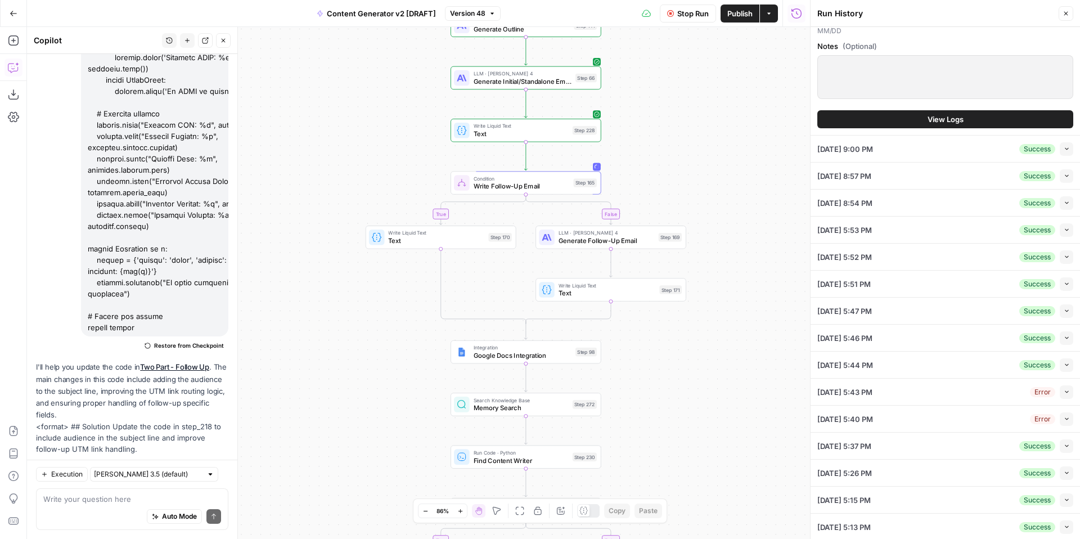
scroll to position [463, 0]
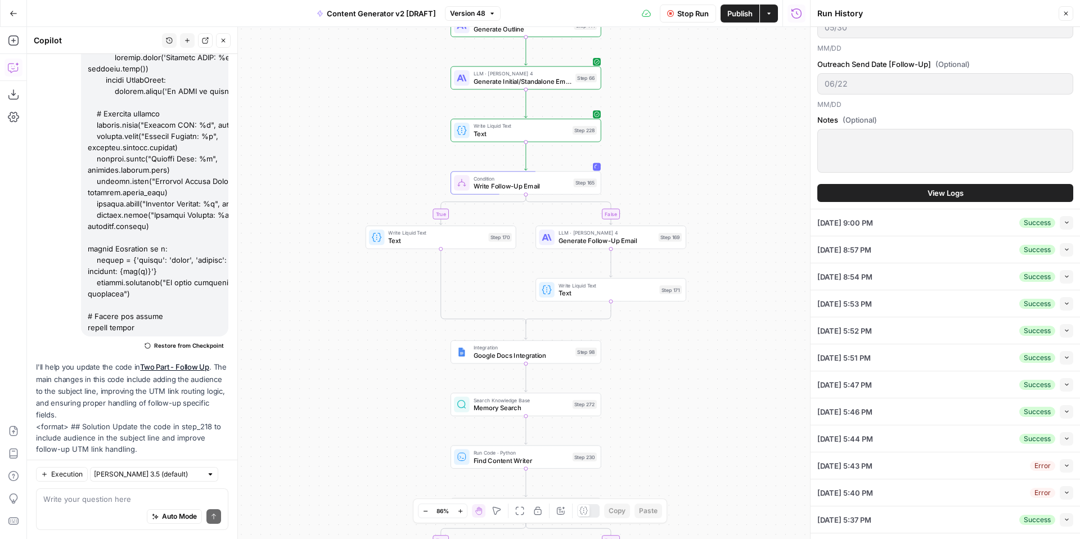
click at [972, 192] on button "View Logs" at bounding box center [945, 193] width 256 height 18
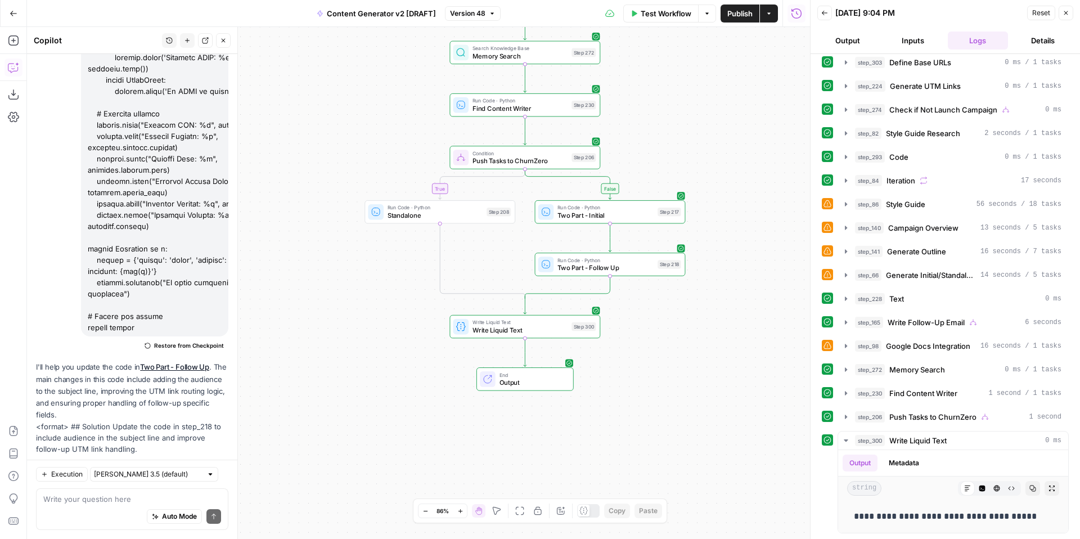
scroll to position [0, 0]
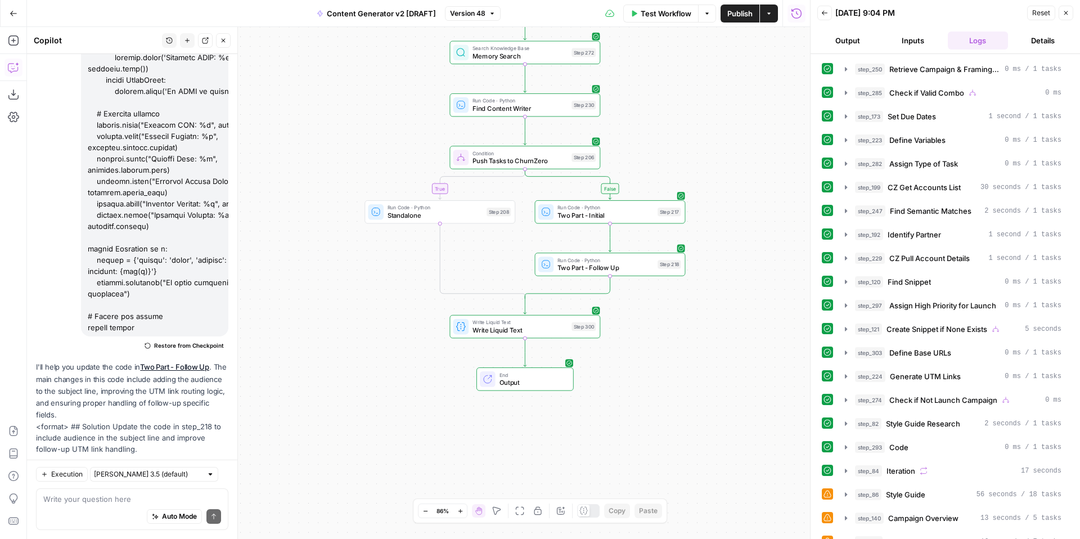
click at [1068, 15] on icon "button" at bounding box center [1066, 13] width 7 height 7
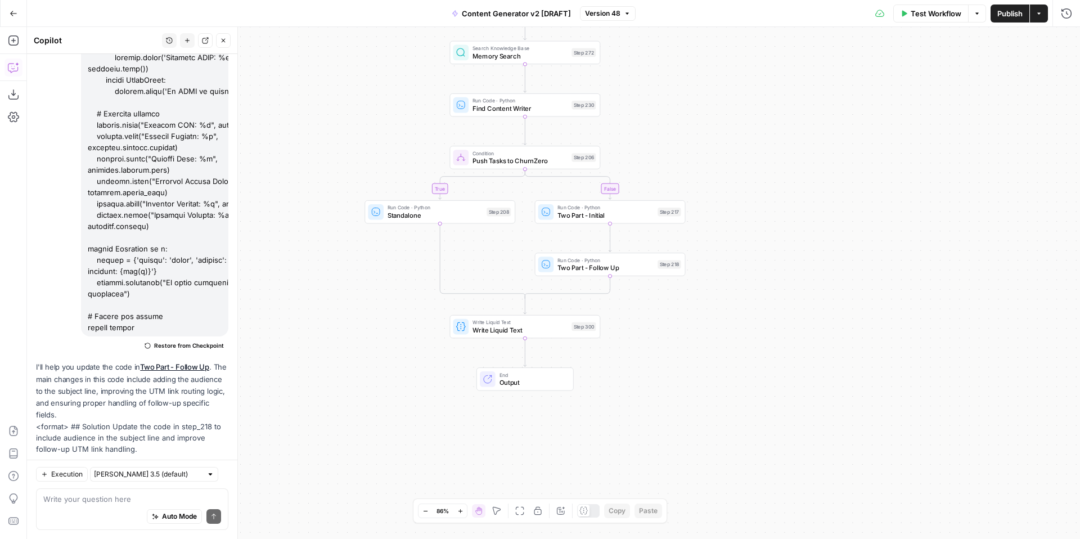
click at [927, 20] on button "Test Workflow" at bounding box center [930, 14] width 75 height 18
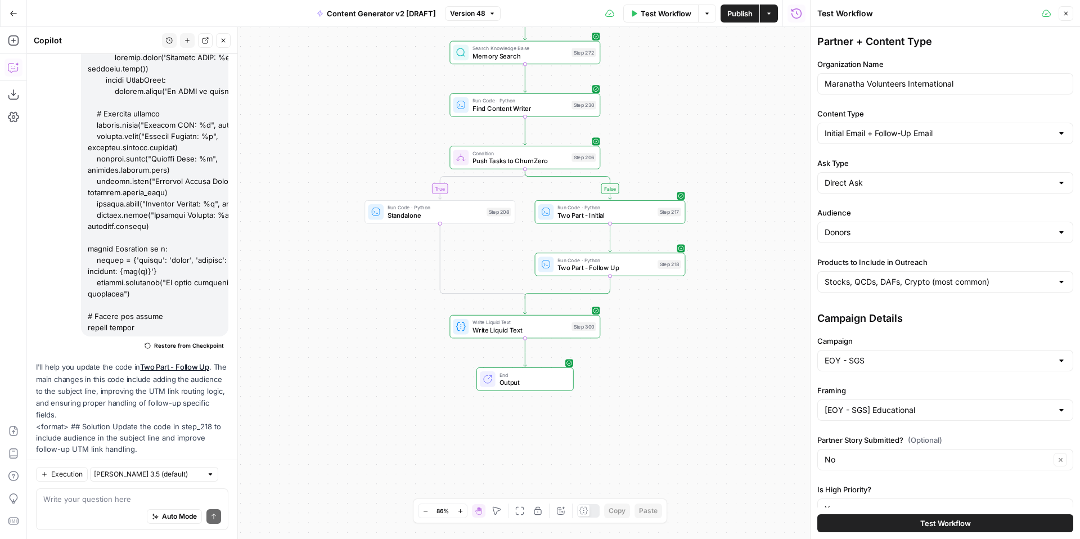
click at [884, 176] on div "Direct Ask" at bounding box center [945, 182] width 256 height 21
click at [873, 221] on span "Soft Ask" at bounding box center [943, 226] width 232 height 11
type input "Soft Ask"
click at [877, 277] on input "Products to Include in Outreach" at bounding box center [939, 281] width 228 height 11
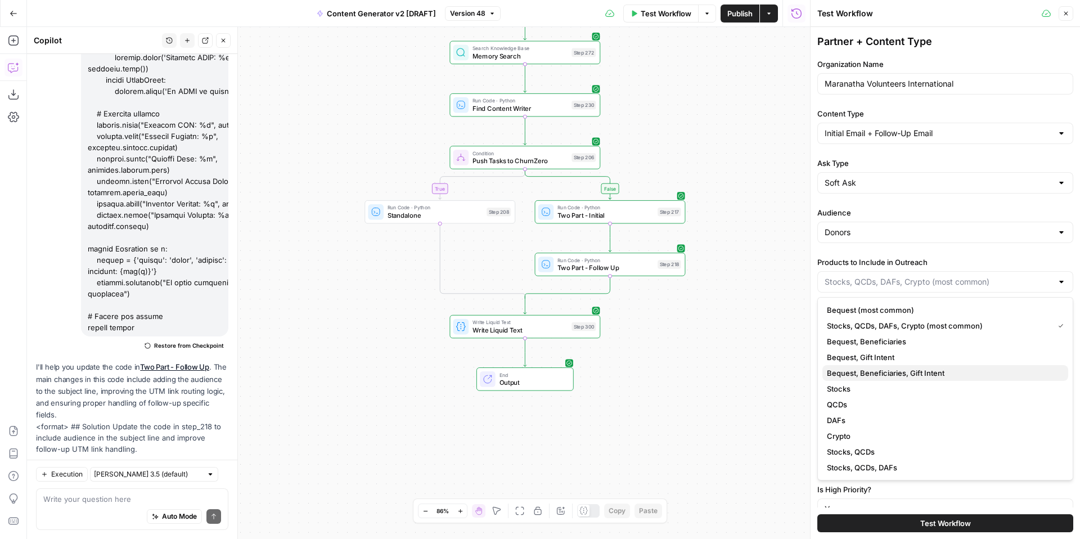
click at [911, 371] on span "Bequest, Beneficiaries, Gift Intent" at bounding box center [943, 372] width 232 height 11
type input "Bequest, Beneficiaries, Gift Intent"
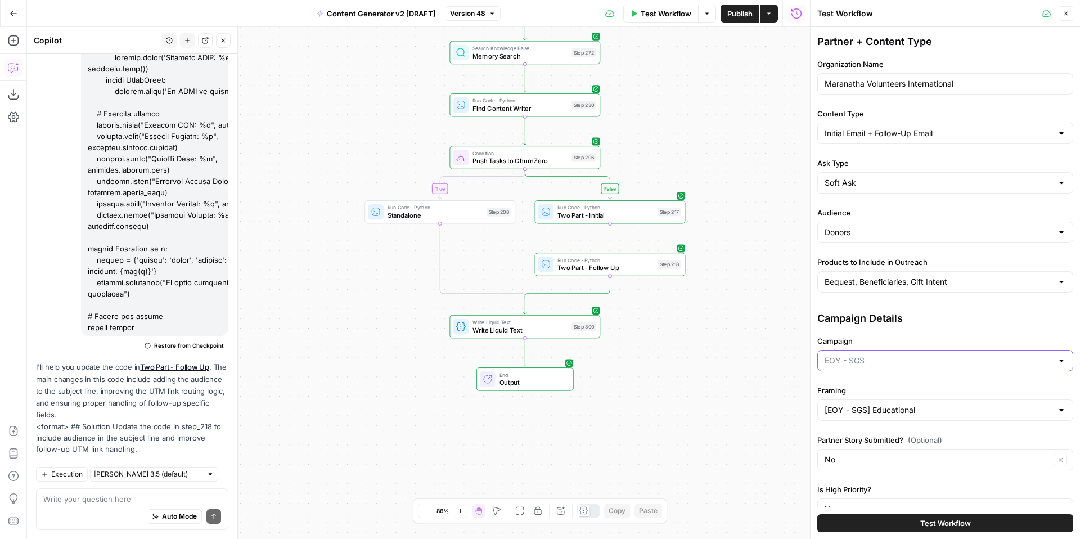
click at [905, 359] on input "Campaign" at bounding box center [939, 360] width 228 height 11
click at [885, 468] on span "NEPAW" at bounding box center [943, 467] width 232 height 11
type input "NEPAW"
click at [886, 410] on input "Framing" at bounding box center [939, 409] width 228 height 11
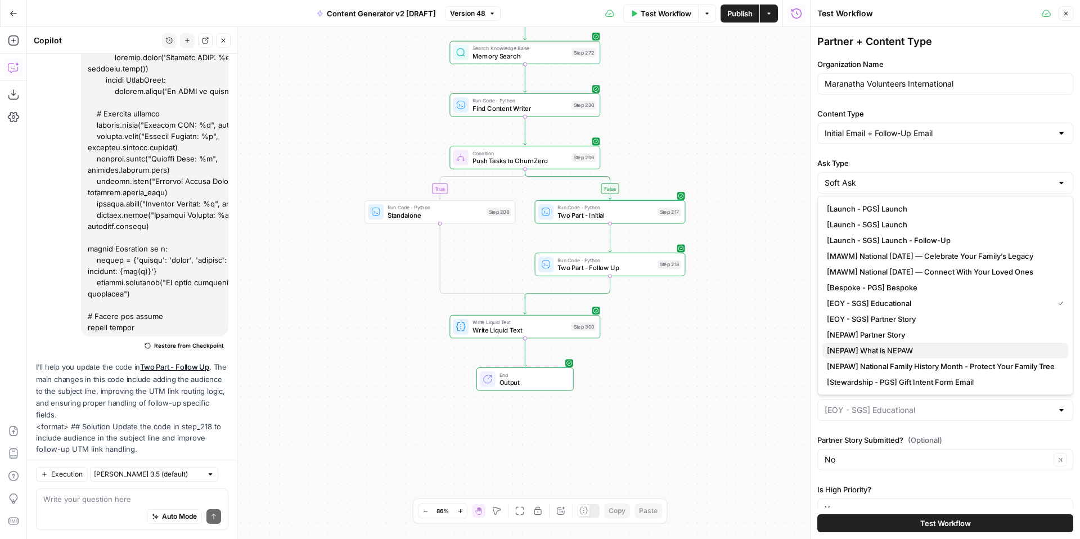
click at [920, 343] on button "[NEPAW] What is NEPAW" at bounding box center [945, 351] width 246 height 16
type input "[NEPAW] What is NEPAW"
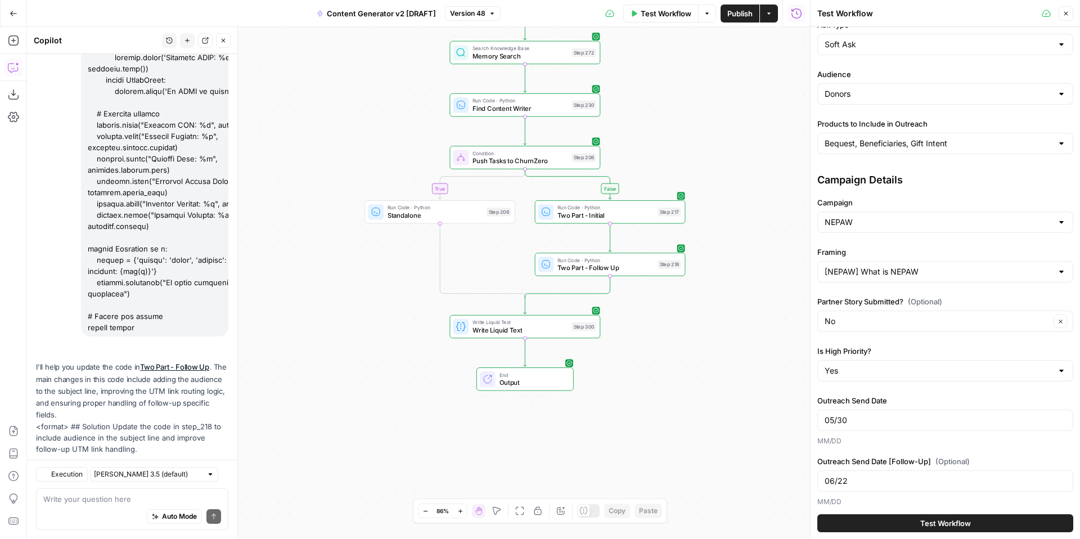
scroll to position [162, 0]
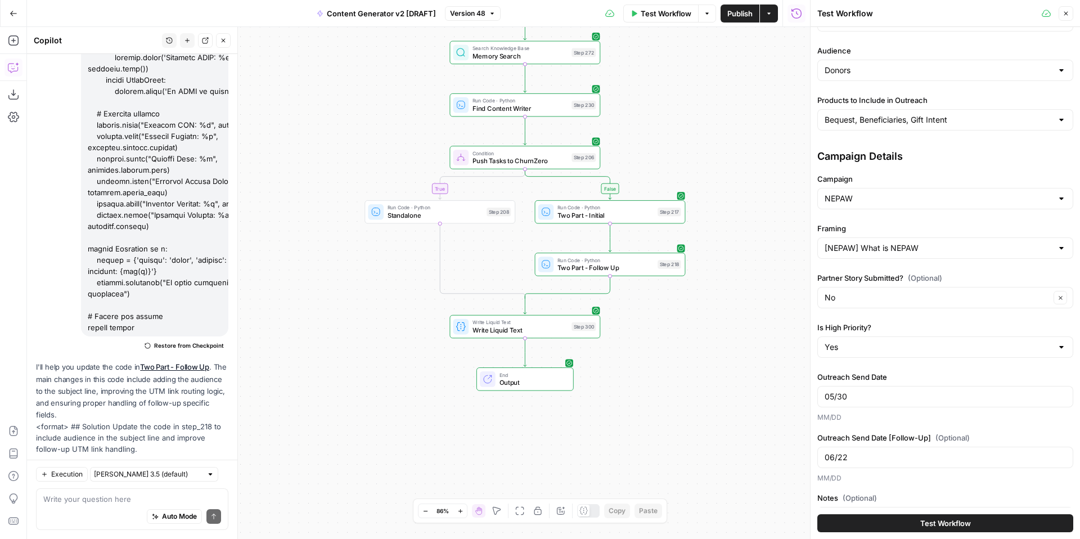
click at [863, 526] on button "Test Workflow" at bounding box center [945, 523] width 256 height 18
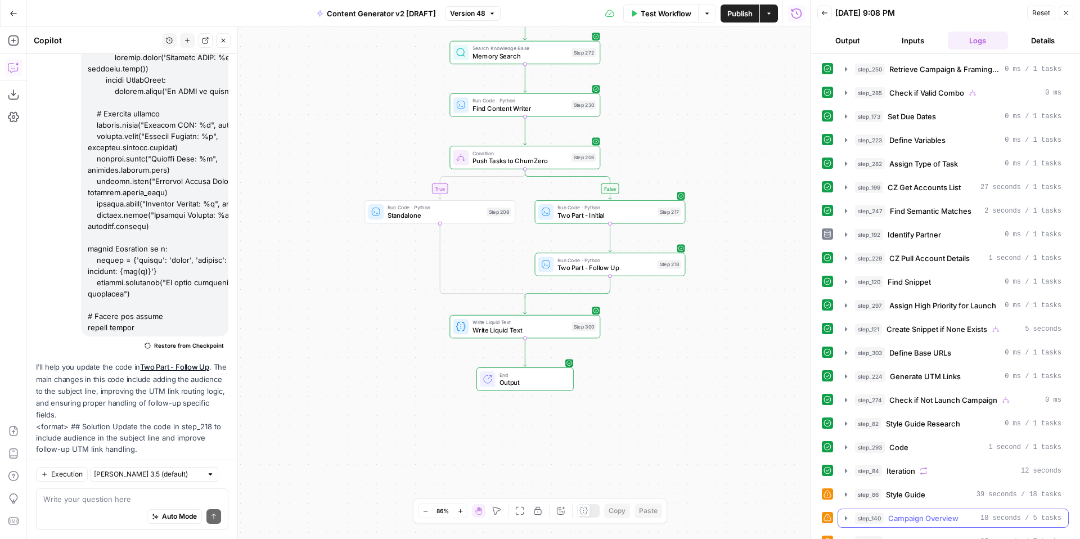
scroll to position [290, 0]
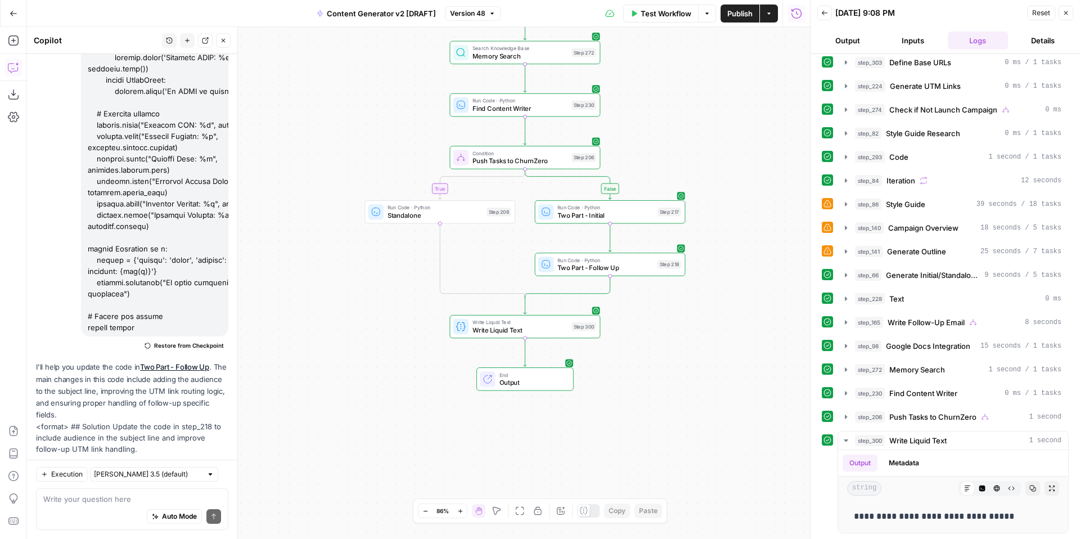
click at [1065, 10] on icon "button" at bounding box center [1066, 13] width 7 height 7
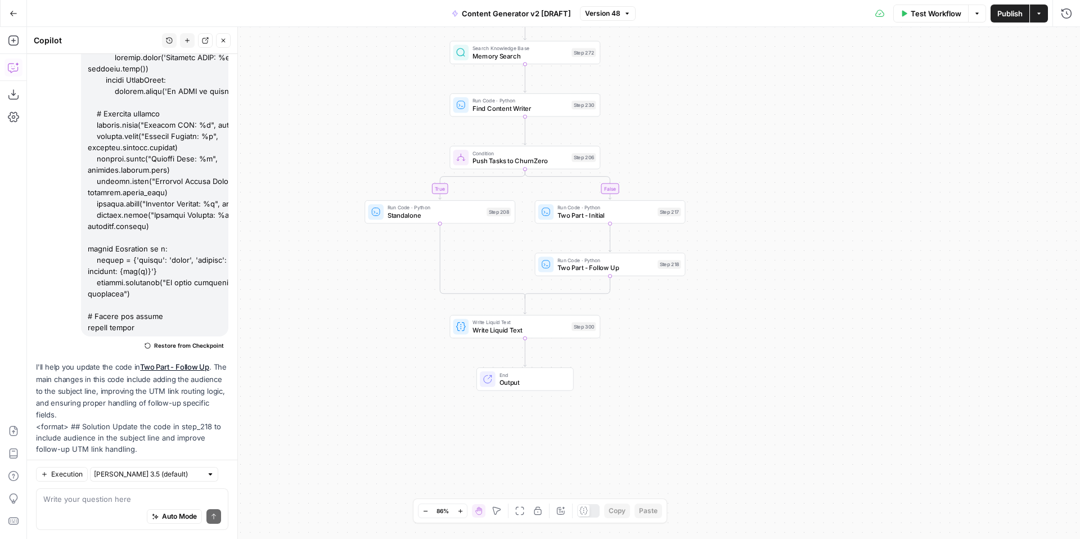
click at [943, 11] on span "Test Workflow" at bounding box center [936, 13] width 51 height 11
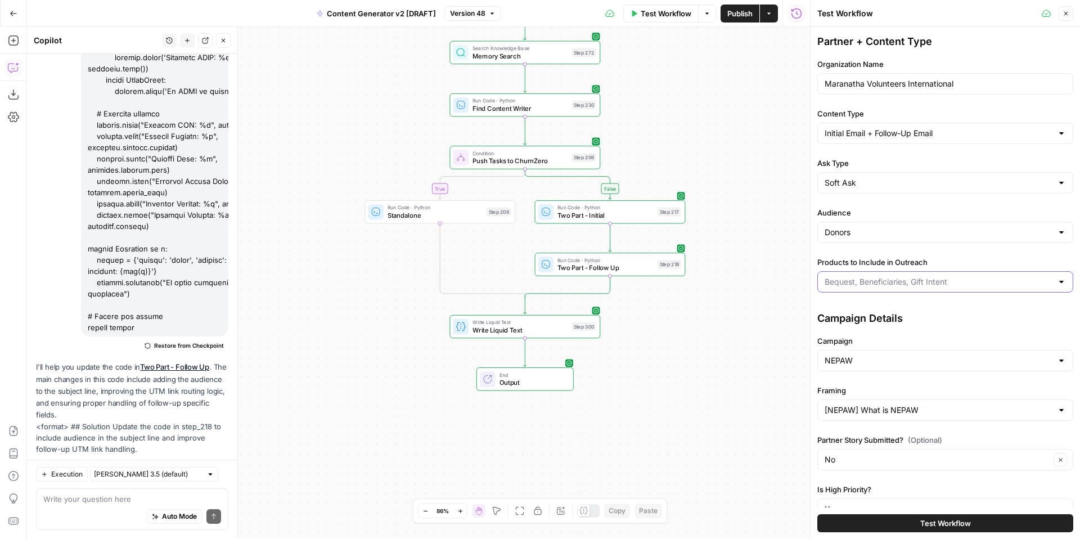
click at [920, 284] on input "Products to Include in Outreach" at bounding box center [939, 281] width 228 height 11
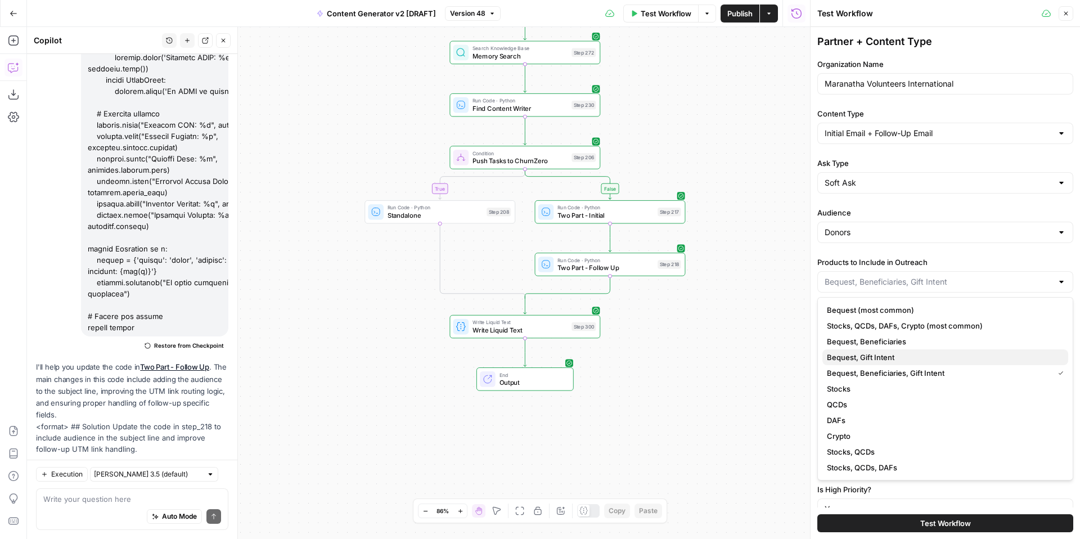
click at [909, 354] on span "Bequest, Gift Intent" at bounding box center [943, 357] width 232 height 11
type input "Bequest, Gift Intent"
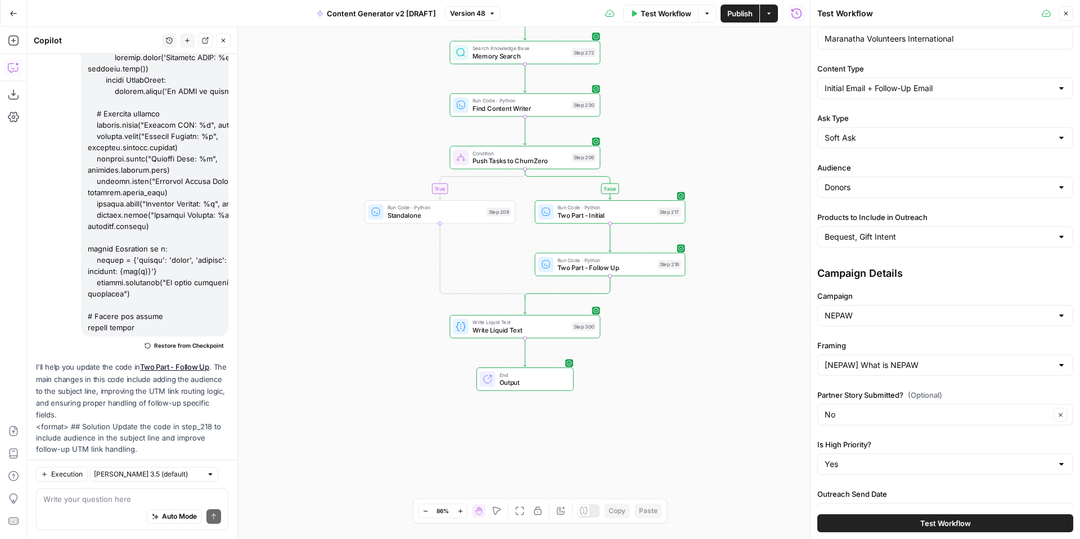
scroll to position [150, 0]
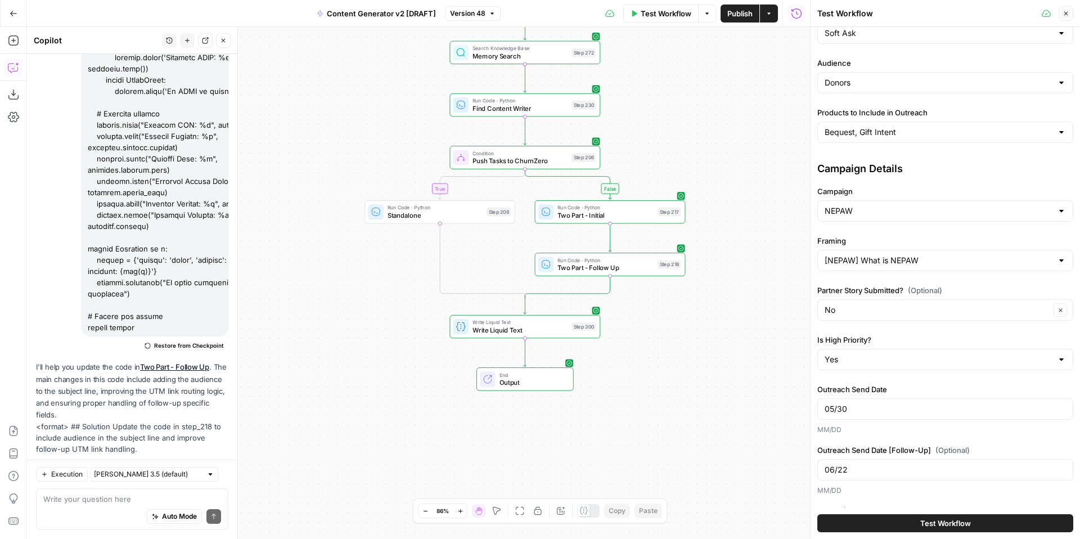
click at [903, 520] on button "Test Workflow" at bounding box center [945, 523] width 256 height 18
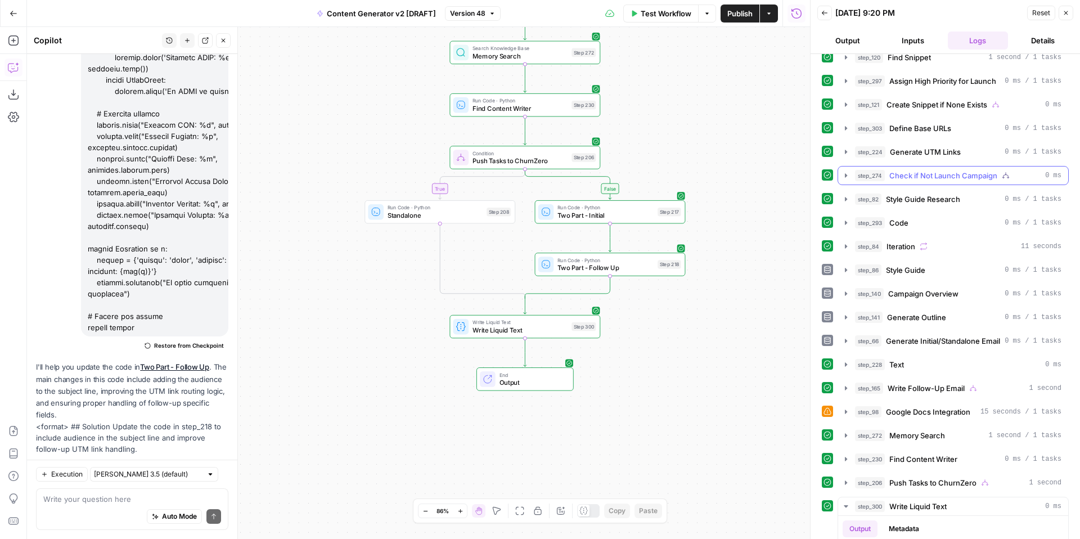
scroll to position [290, 0]
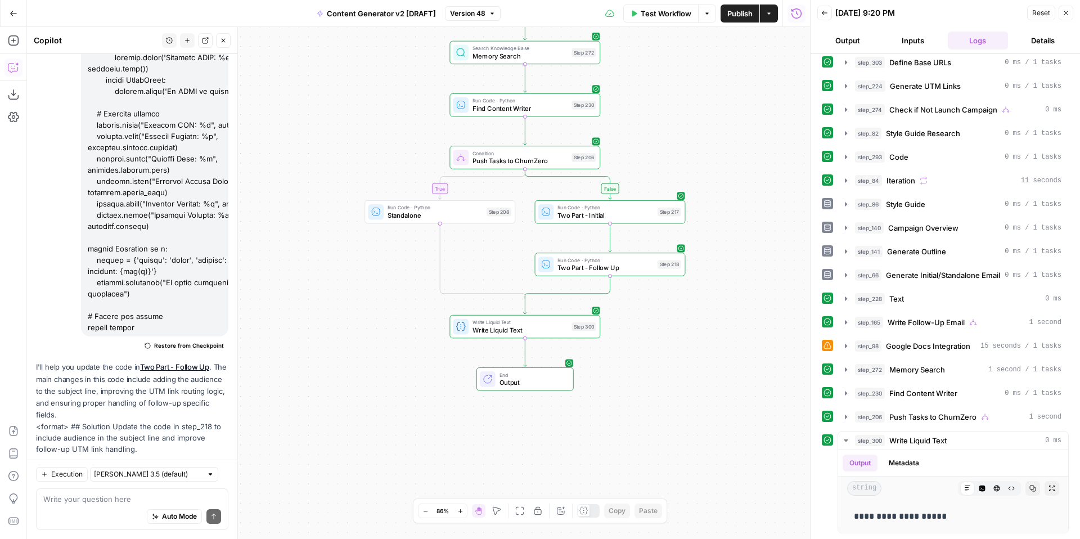
click at [1065, 13] on icon "button" at bounding box center [1066, 13] width 7 height 7
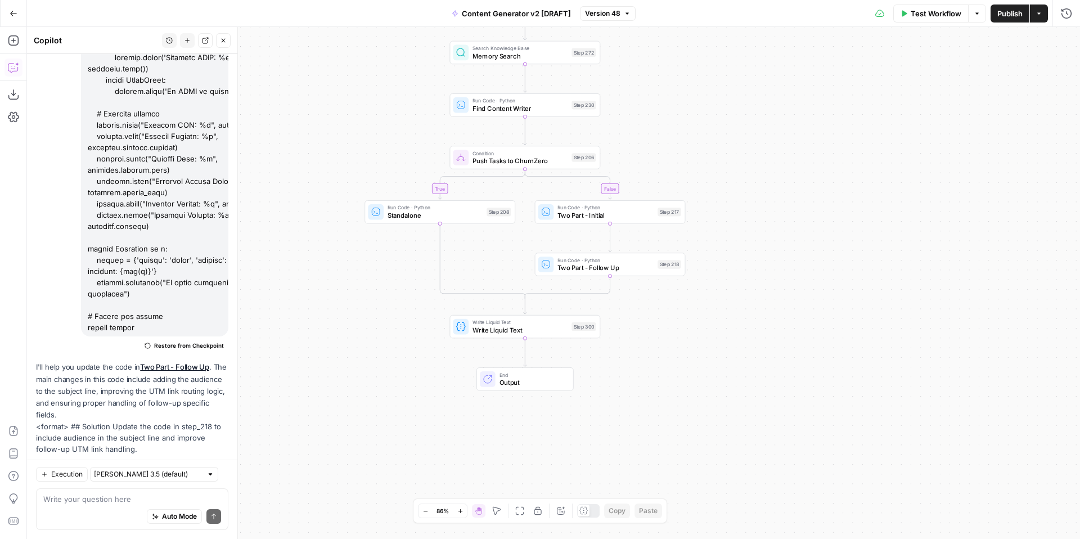
click at [613, 15] on span "Version 48" at bounding box center [602, 13] width 35 height 10
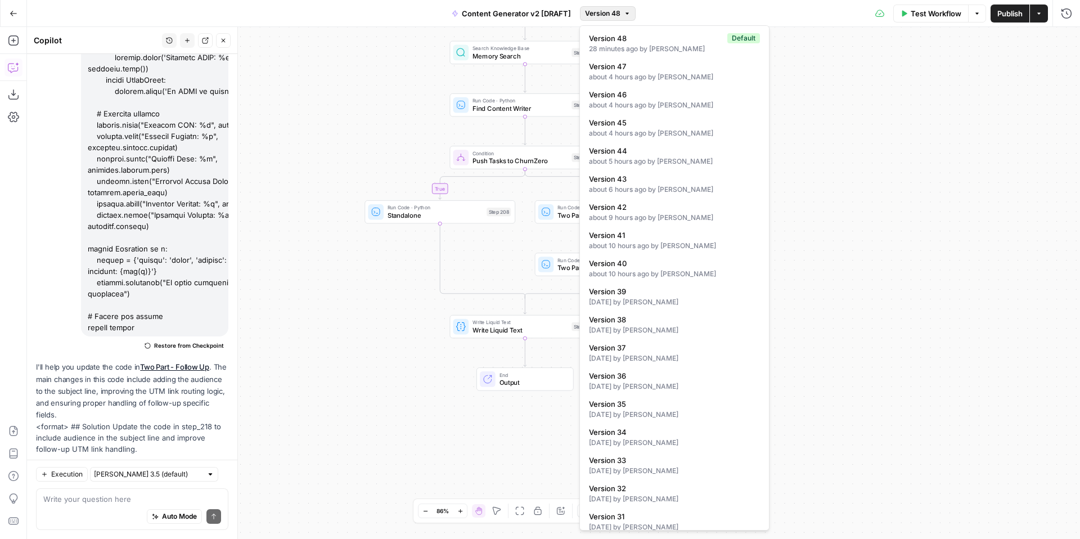
click at [832, 108] on div "true false true false true false true true false true false false Workflow Set …" at bounding box center [553, 283] width 1053 height 512
